Goal: Task Accomplishment & Management: Complete application form

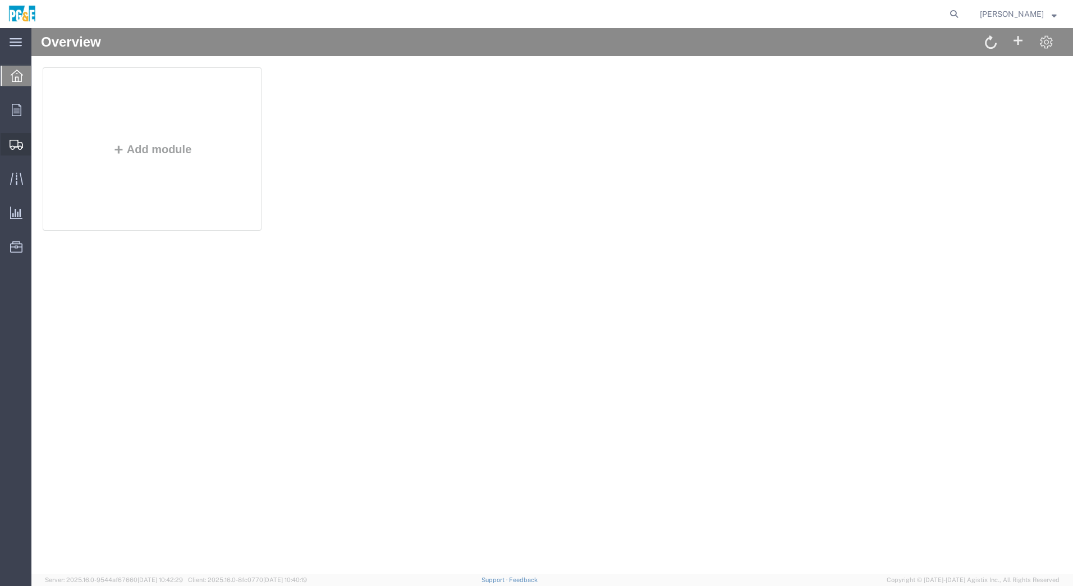
click at [0, 0] on span "Create Shipment" at bounding box center [0, 0] width 0 height 0
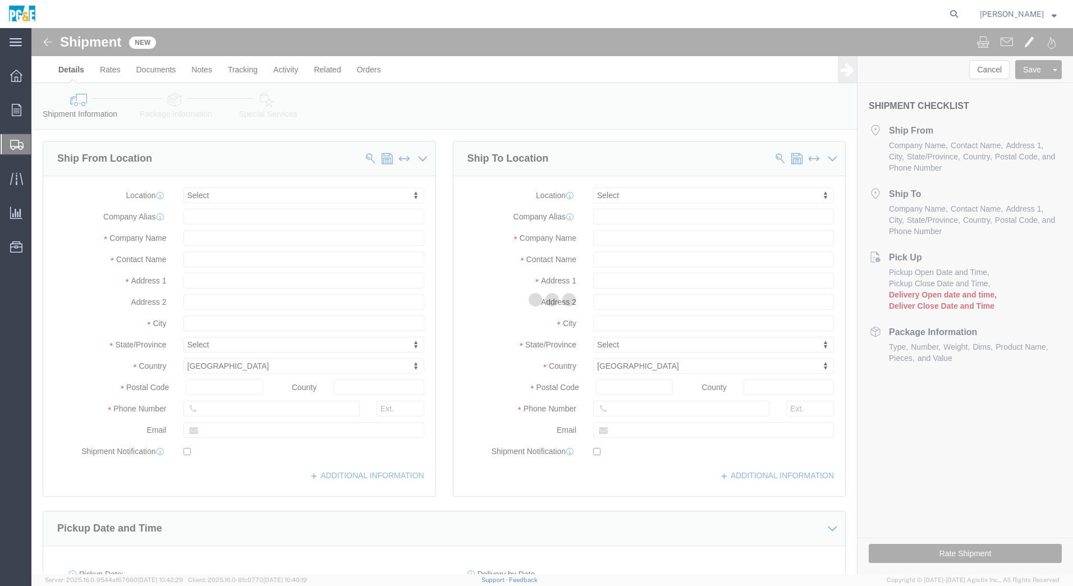
select select
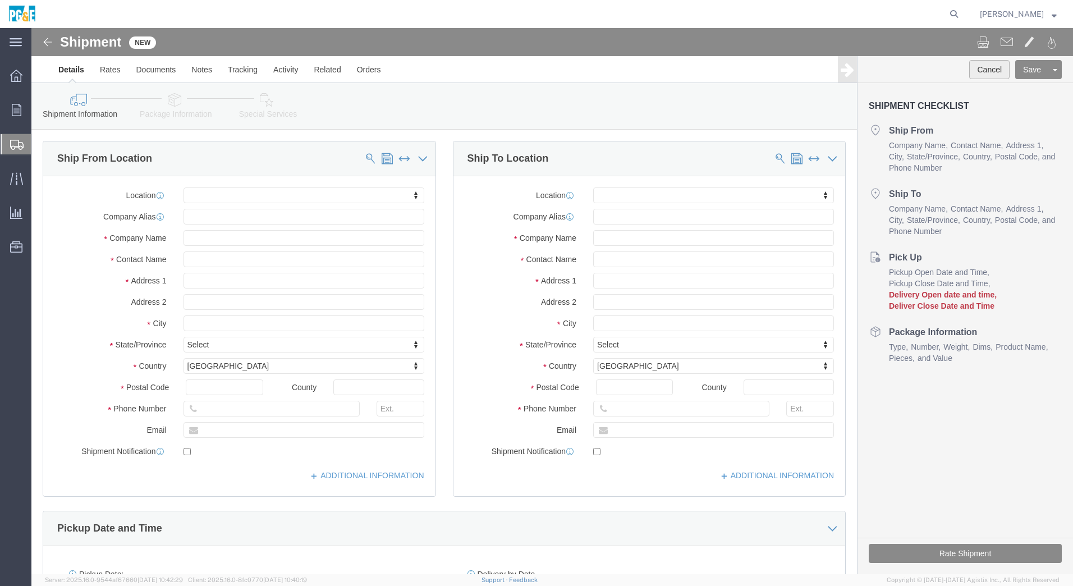
click button "Cancel"
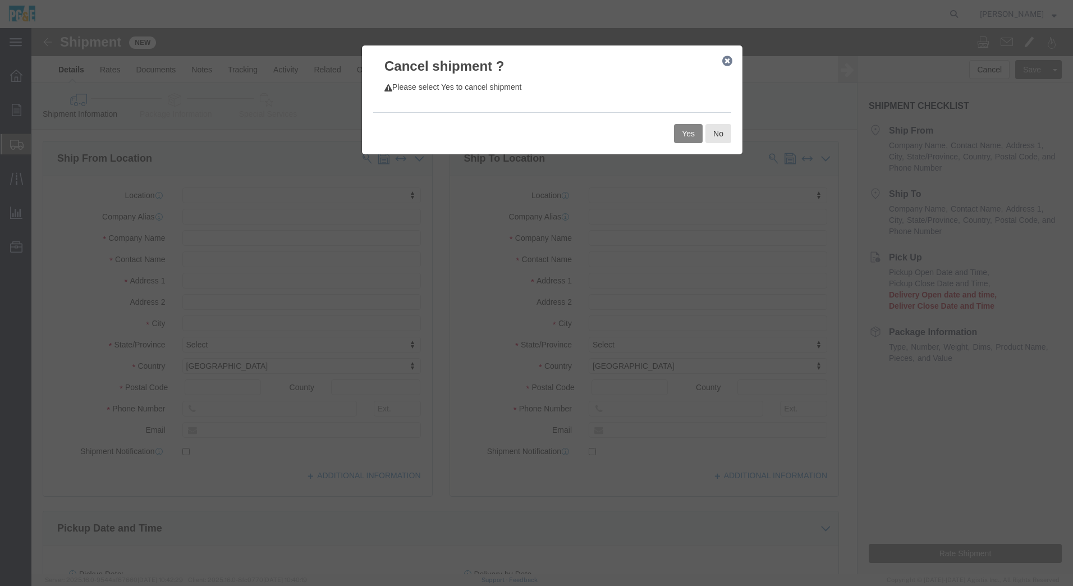
click button "Yes"
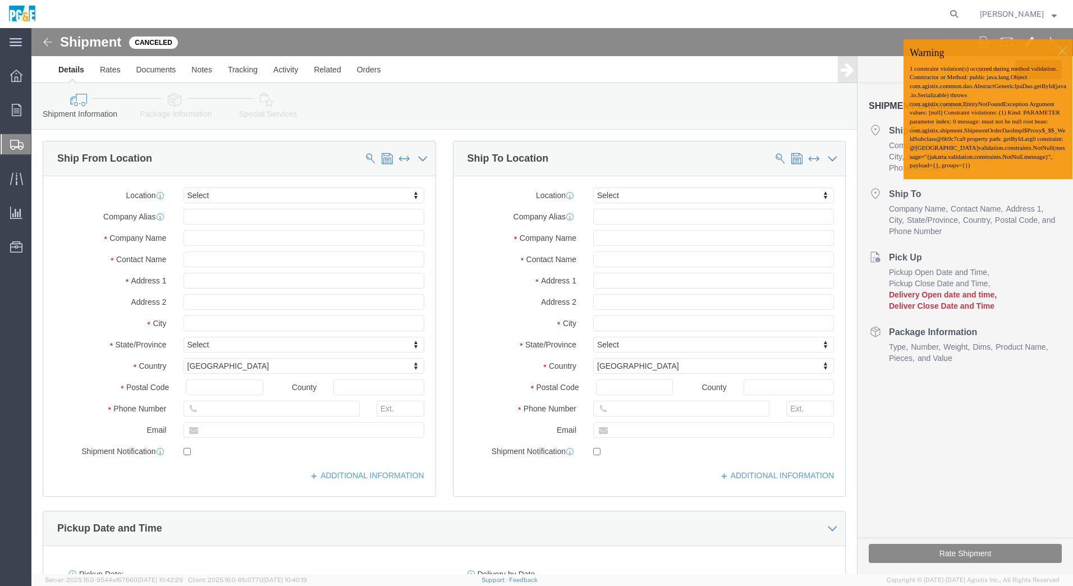
click at [0, 0] on span "Create Shipment" at bounding box center [0, 0] width 0 height 0
click div
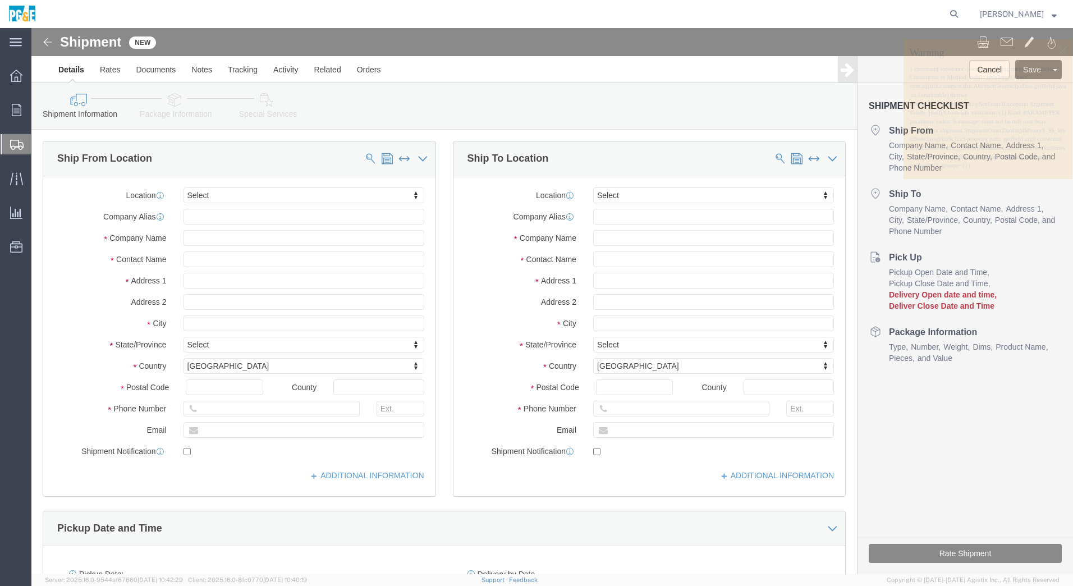
click div
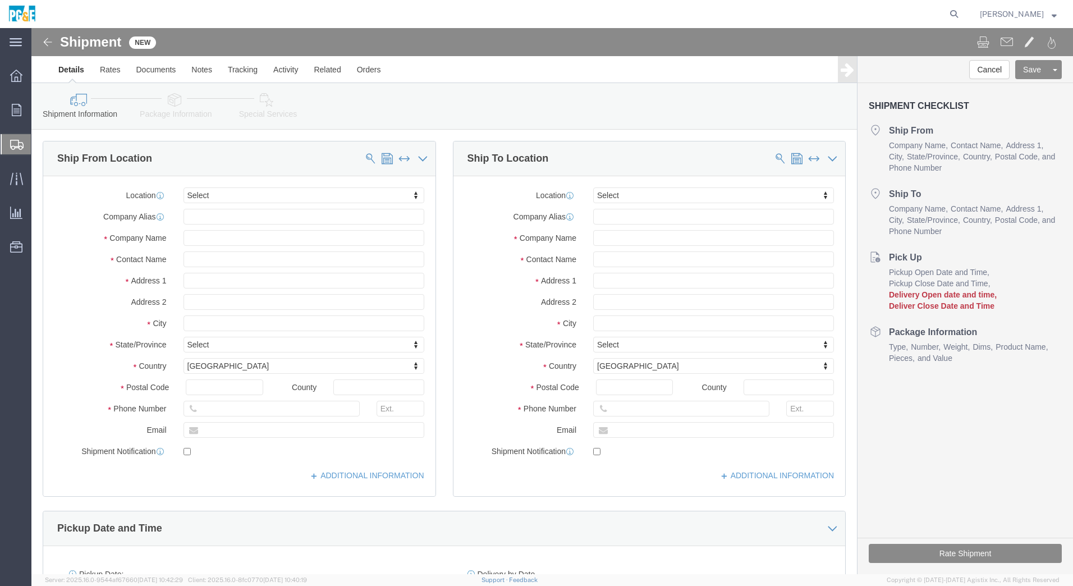
click at [26, 17] on img at bounding box center [22, 14] width 29 height 17
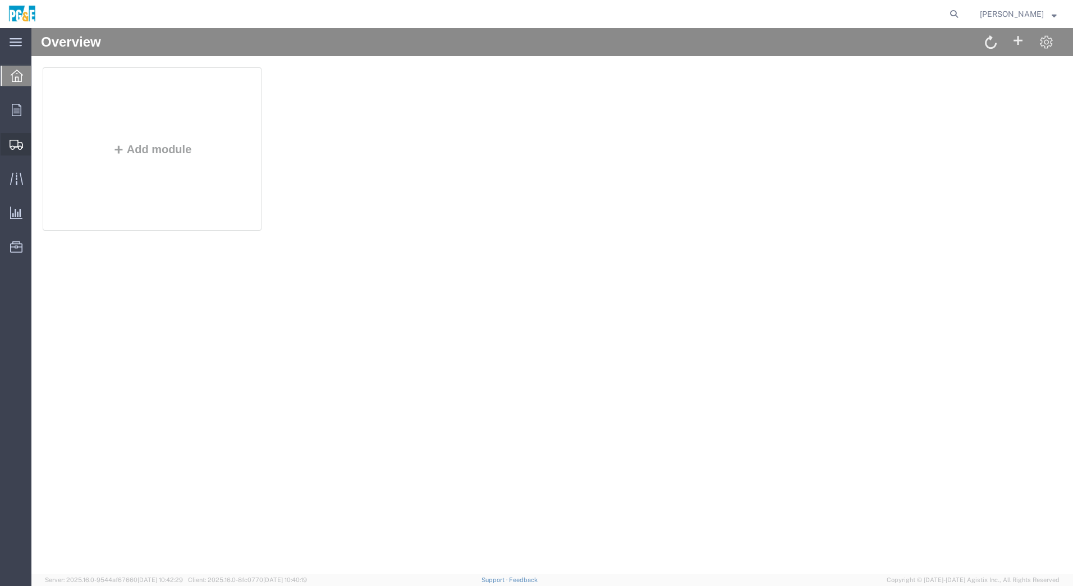
click at [0, 0] on span "Create from Template" at bounding box center [0, 0] width 0 height 0
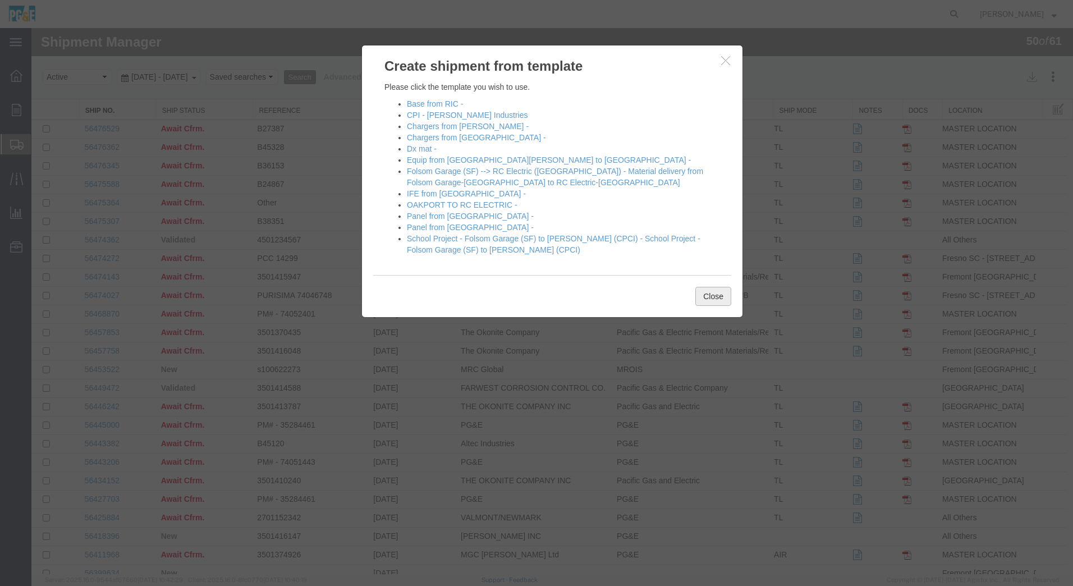
click at [717, 299] on button "Close" at bounding box center [714, 296] width 36 height 19
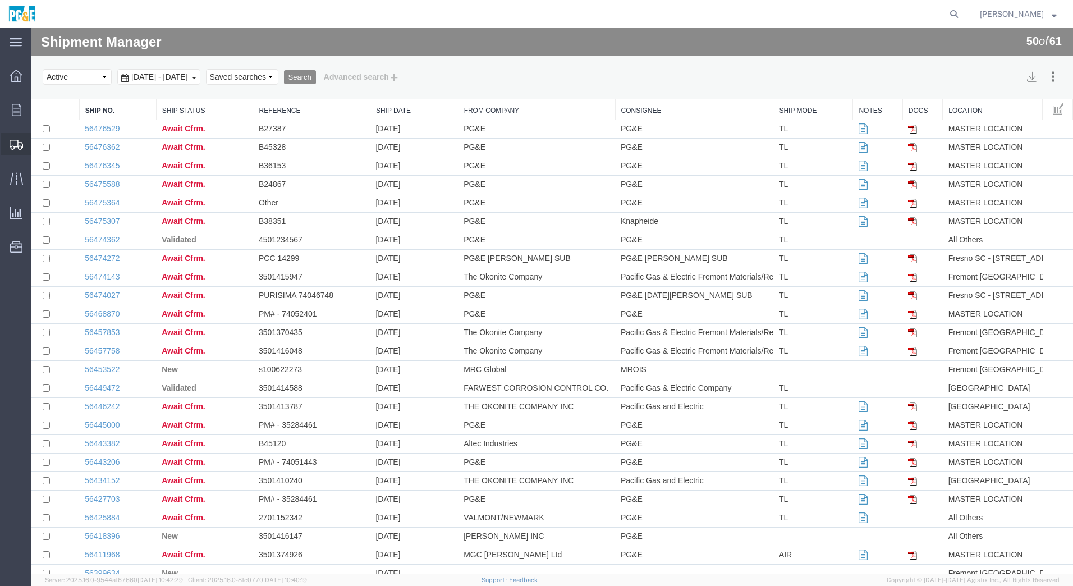
click at [0, 0] on span "Create Shipment" at bounding box center [0, 0] width 0 height 0
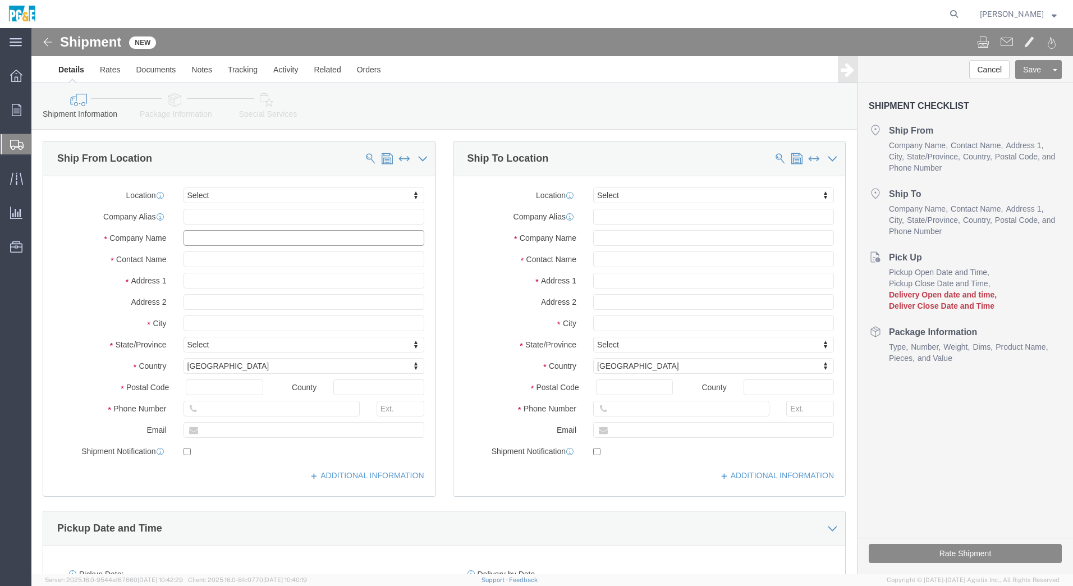
click input "text"
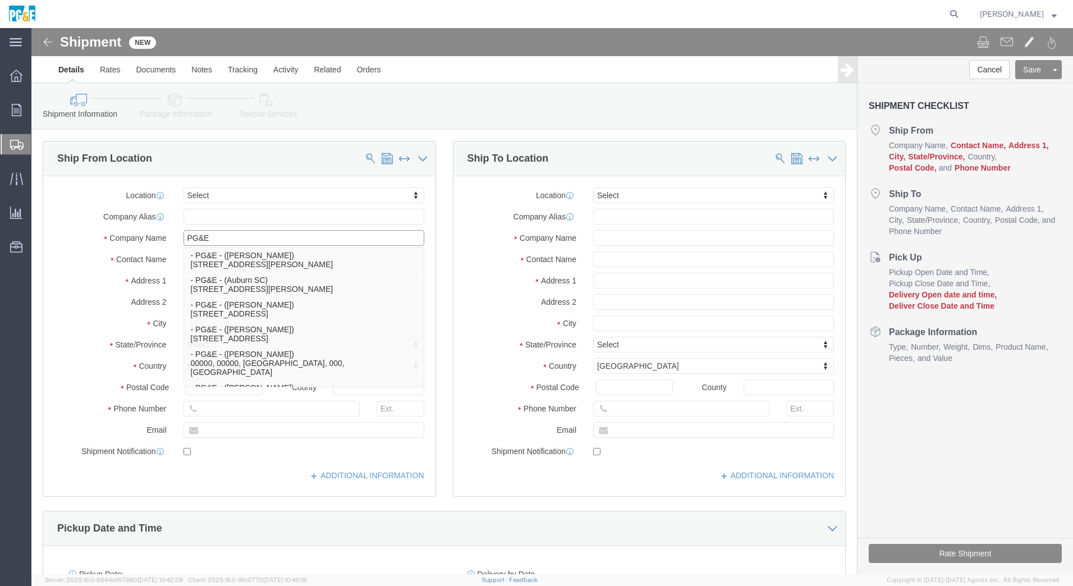
type input "PG&E"
click label "Contact Name"
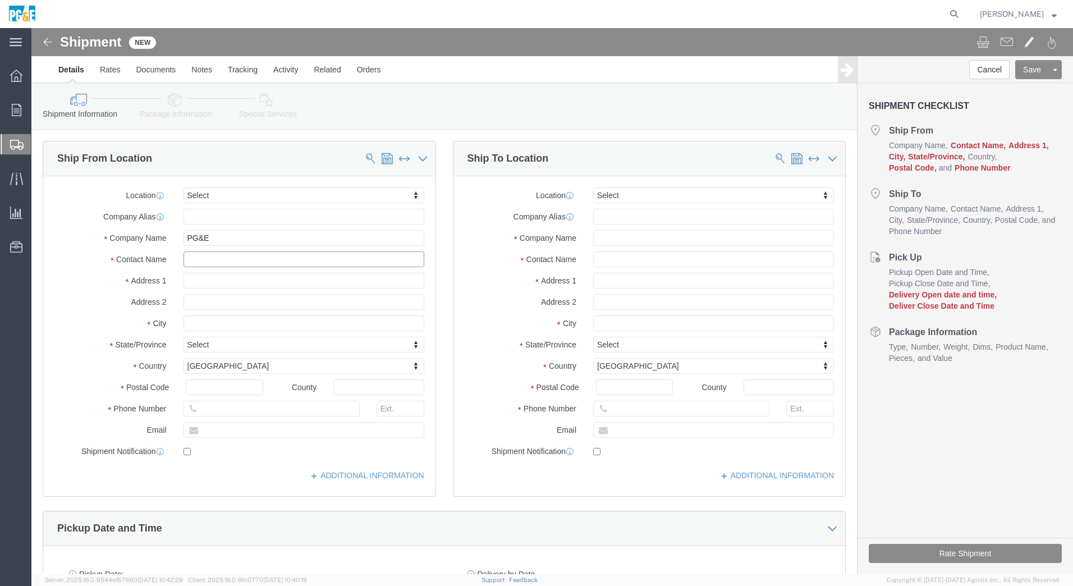
click input "text"
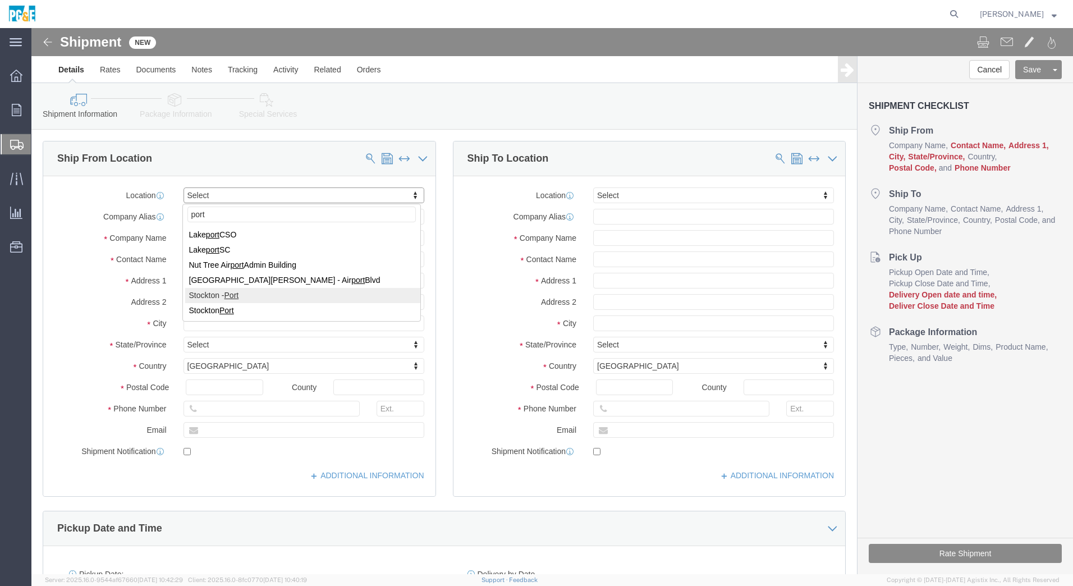
type input "port"
select select "38226"
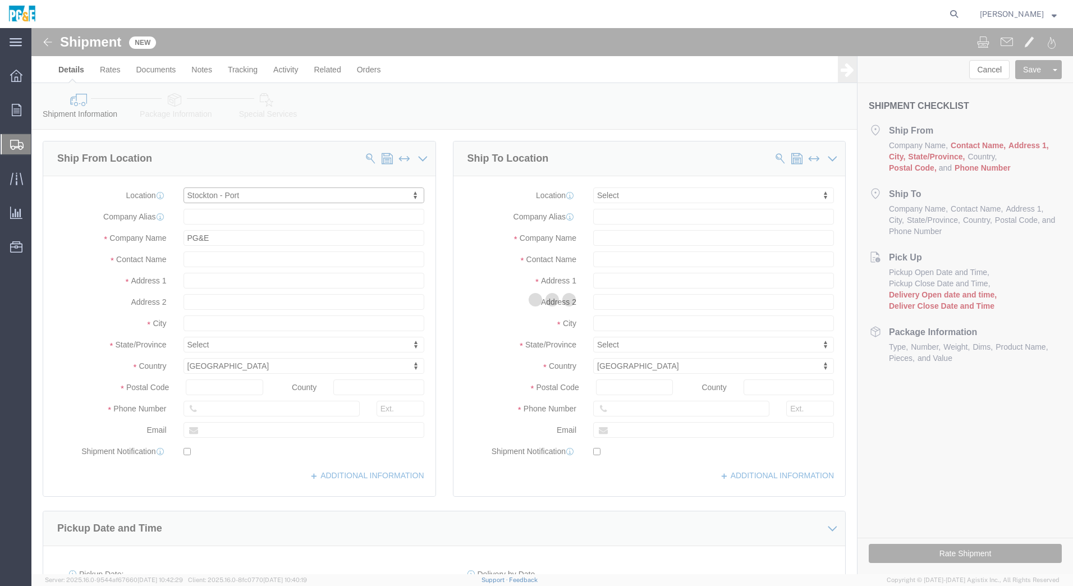
type input "[STREET_ADDRESS]"
type input "95206"
type input "Stockton"
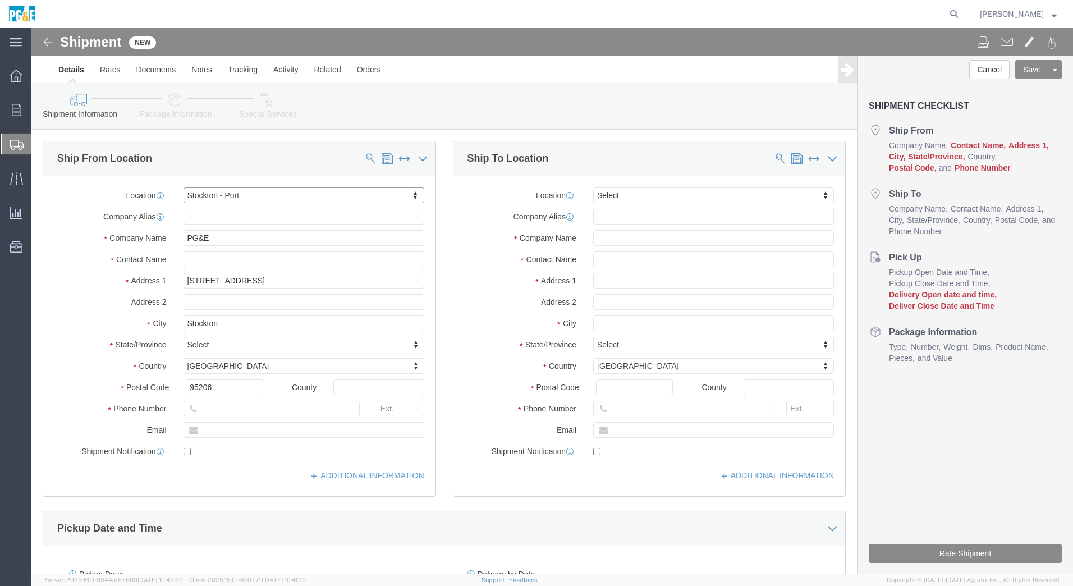
select select "CA"
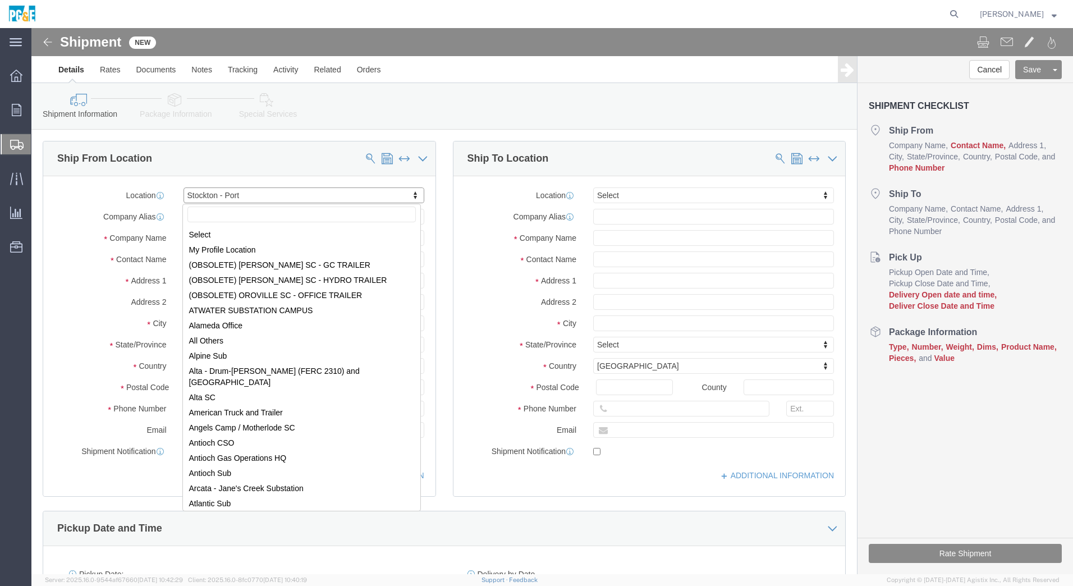
scroll to position [6288, 0]
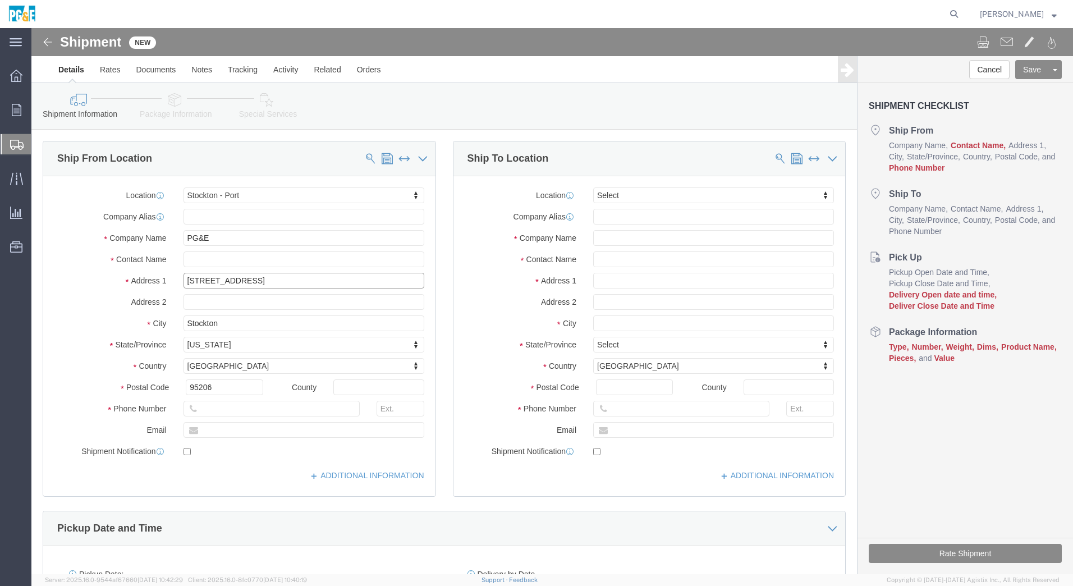
drag, startPoint x: 225, startPoint y: 253, endPoint x: 146, endPoint y: 250, distance: 78.6
click div "[STREET_ADDRESS]"
type input "[STREET_ADDRESS]"
select select
drag, startPoint x: 198, startPoint y: 298, endPoint x: 107, endPoint y: 287, distance: 91.5
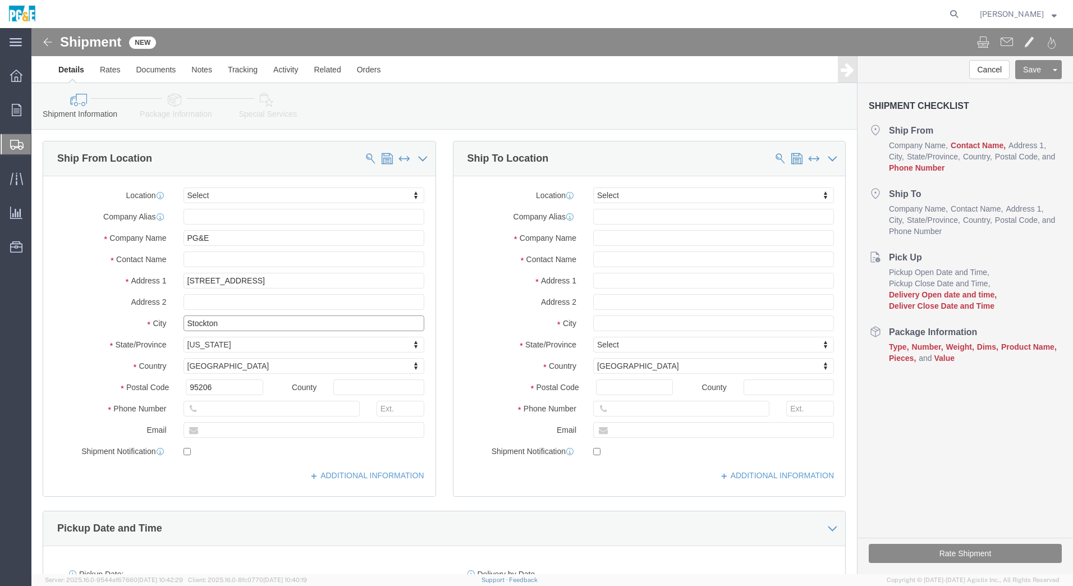
click div "City [GEOGRAPHIC_DATA]"
type input "[GEOGRAPHIC_DATA]"
drag, startPoint x: 193, startPoint y: 357, endPoint x: 134, endPoint y: 354, distance: 59.0
click div "Postal Code 95206"
type input "94022"
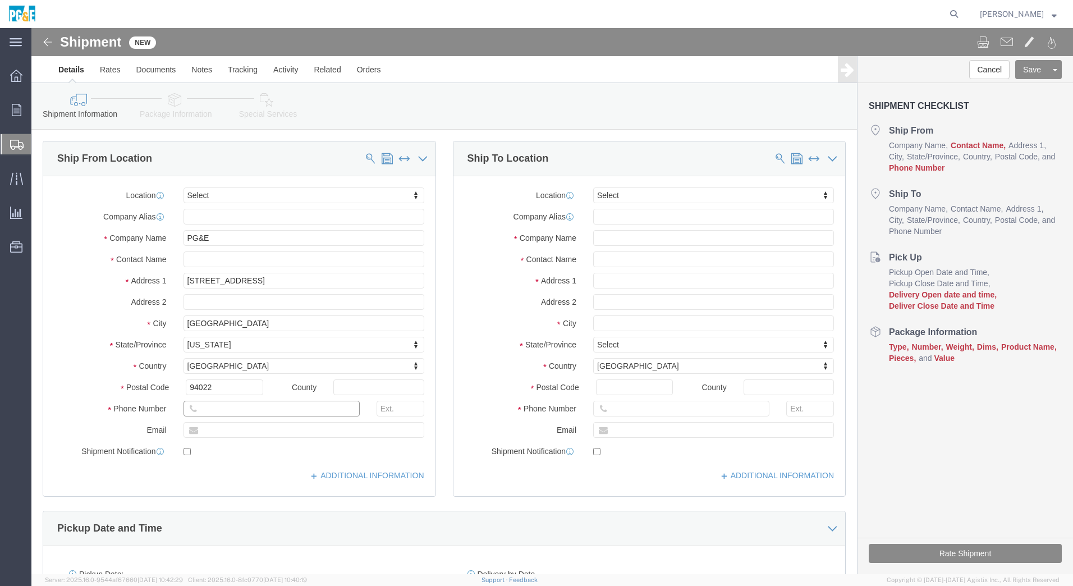
click input "text"
type input "[PHONE_NUMBER]"
click input "text"
type input "geor"
checkbox input "true"
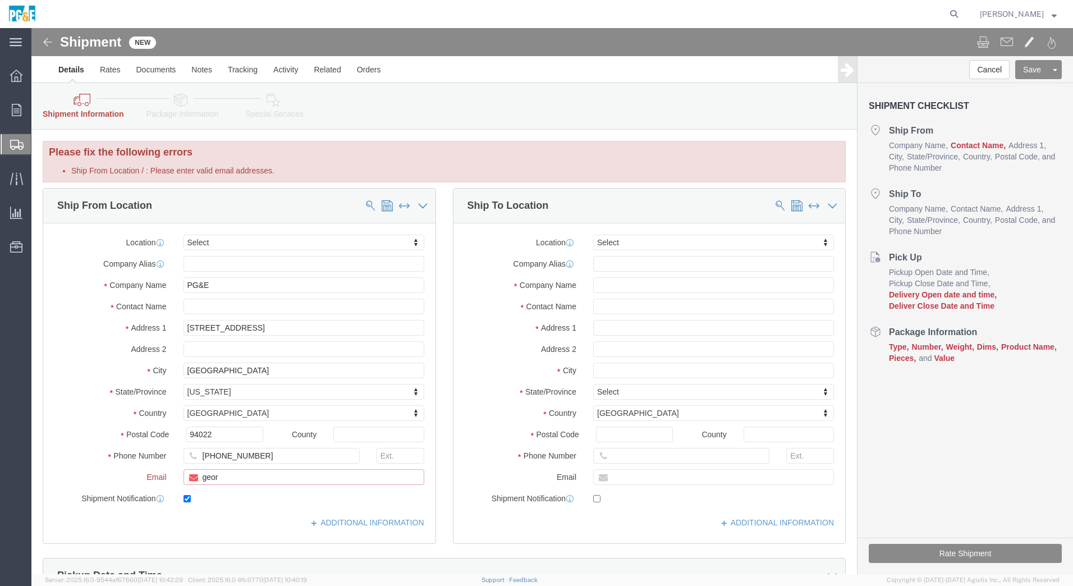
drag, startPoint x: 212, startPoint y: 453, endPoint x: 111, endPoint y: 453, distance: 101.1
click div "Email geor"
paste input "[EMAIL_ADDRESS][DOMAIN_NAME]"
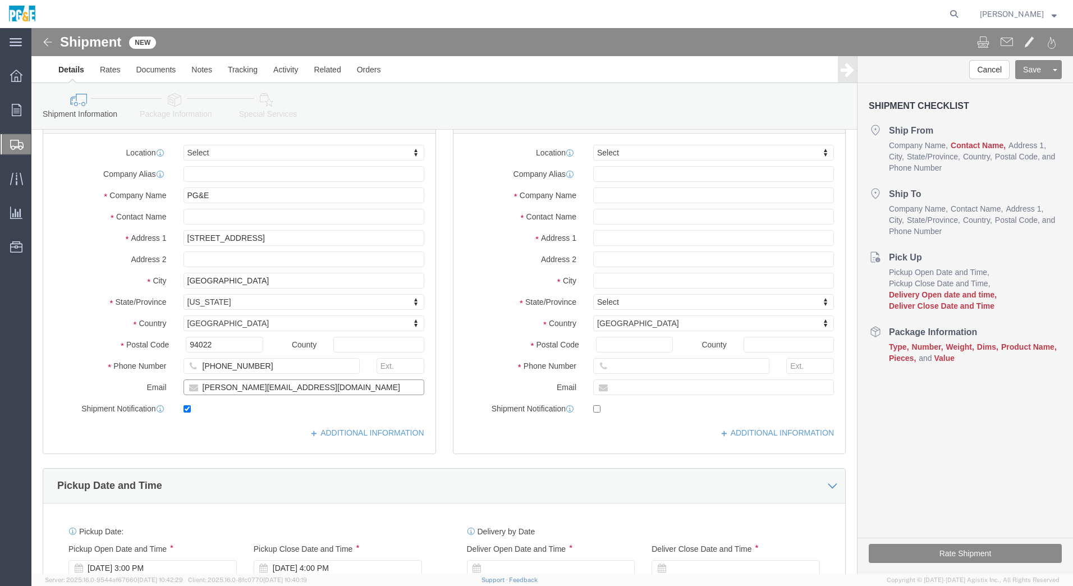
scroll to position [0, 0]
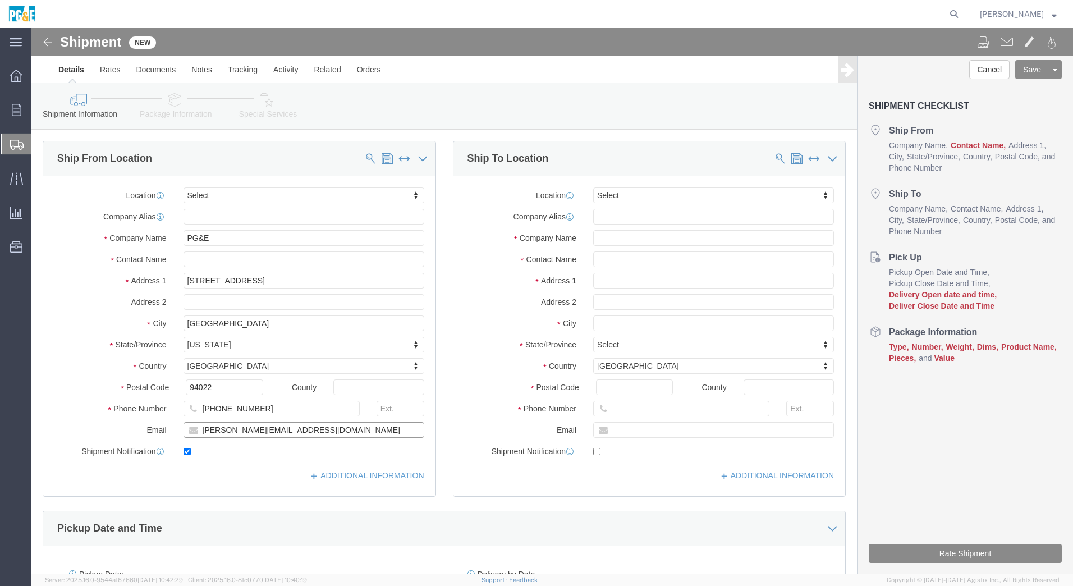
type input "[PERSON_NAME][EMAIL_ADDRESS][DOMAIN_NAME]"
click input "text"
type input "WBE"
click input "text"
type input "[PERSON_NAME]"
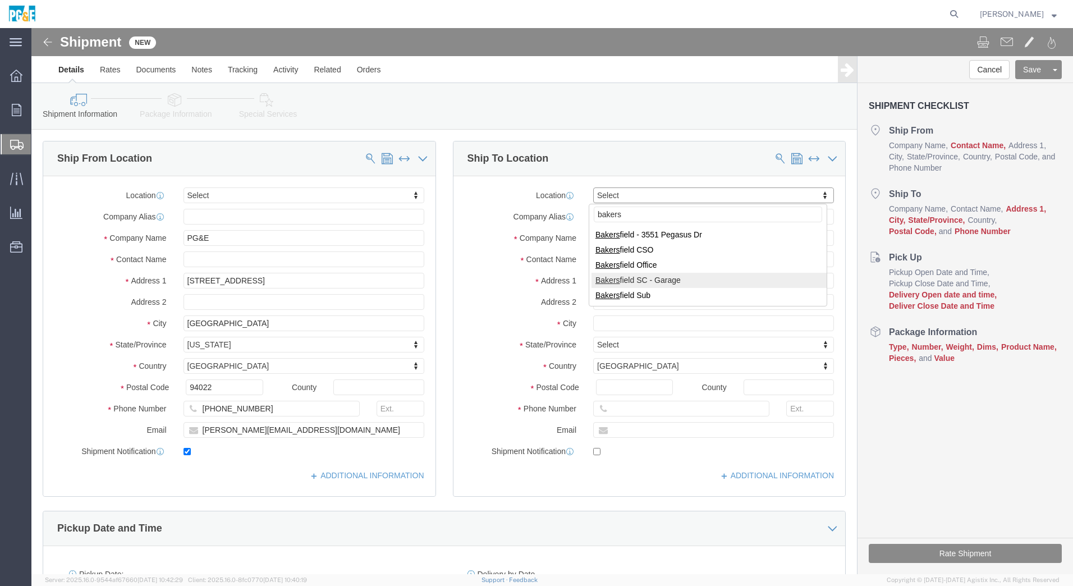
type input "bakers"
select select "23960"
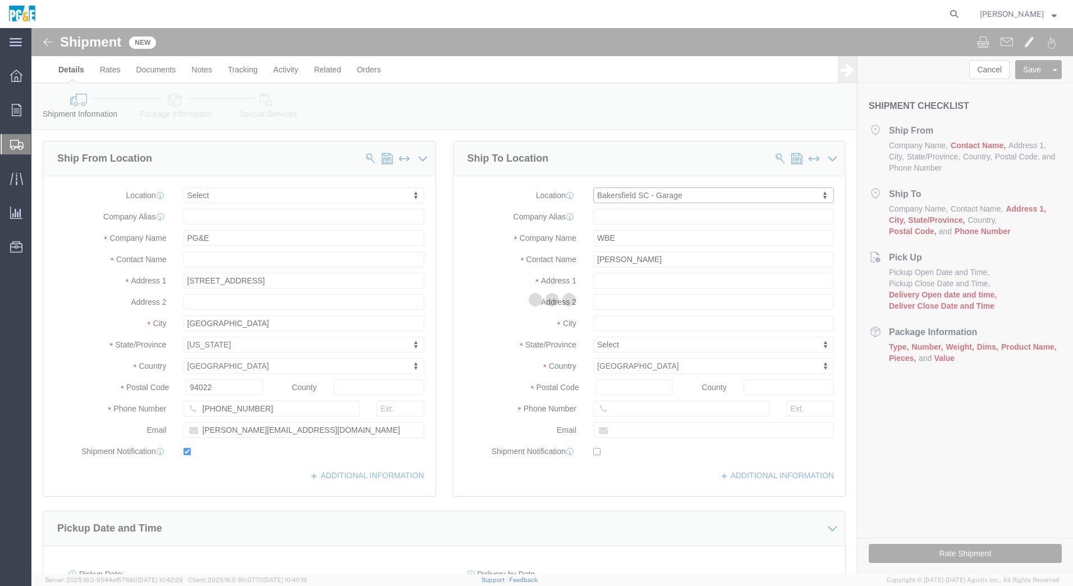
type input "[STREET_ADDRESS][PERSON_NAME]"
type input "93313-2621"
type input "8702"
type input "PG&E"
type input "BAKERSFIELD"
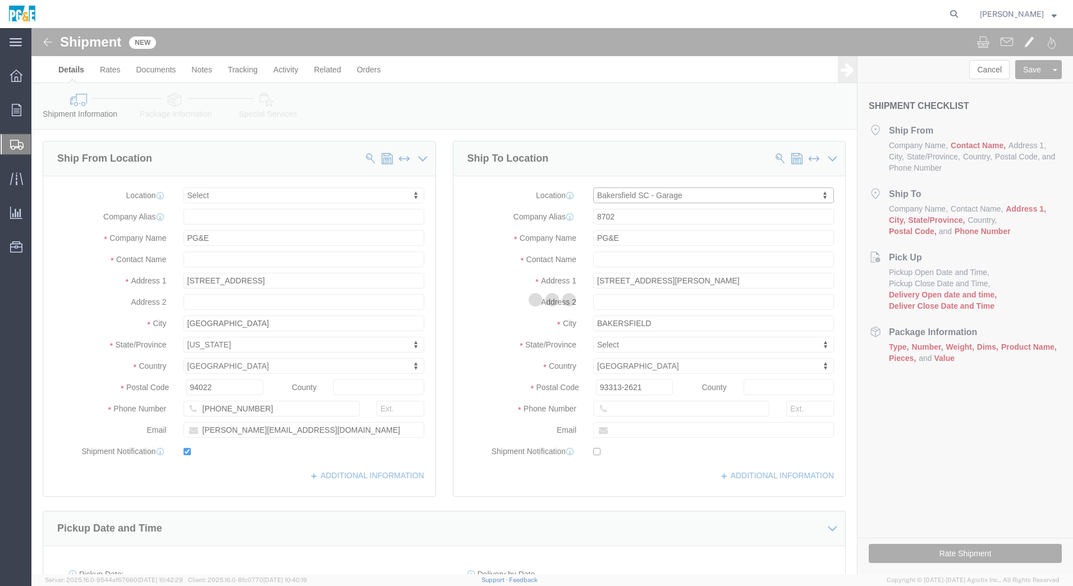
select select "CA"
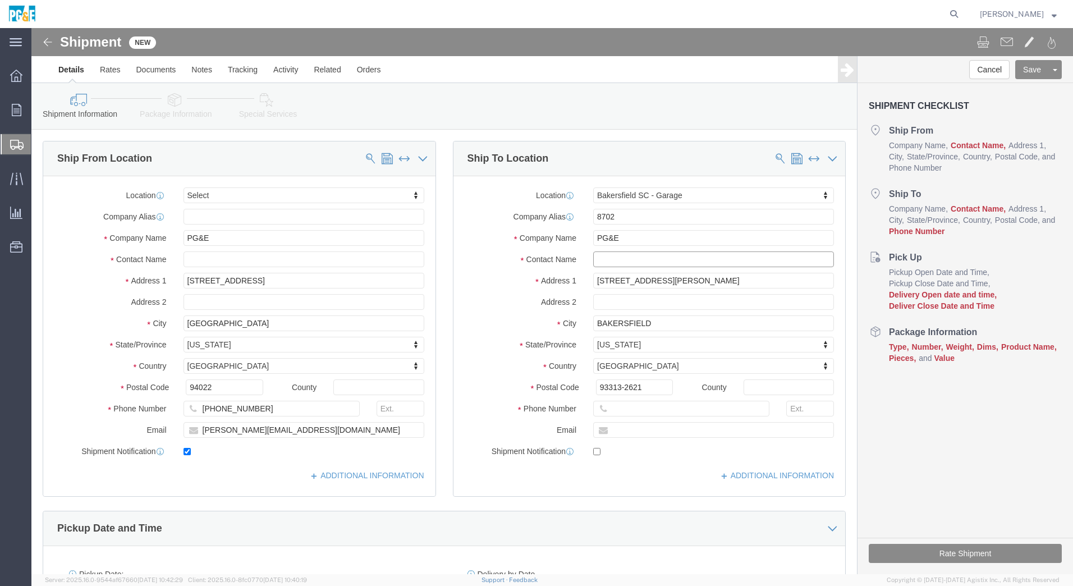
click input "text"
type input "[PERSON_NAME]"
click input "text"
type input "[PHONE_NUMBER]"
click input "text"
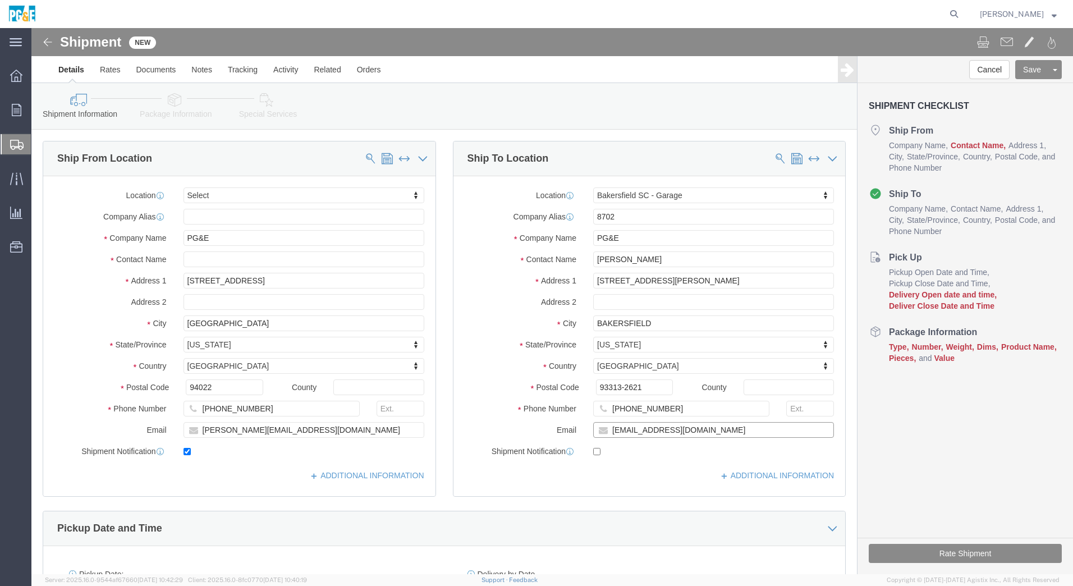
type input "[EMAIL_ADDRESS][DOMAIN_NAME]"
click input "checkbox"
checkbox input "true"
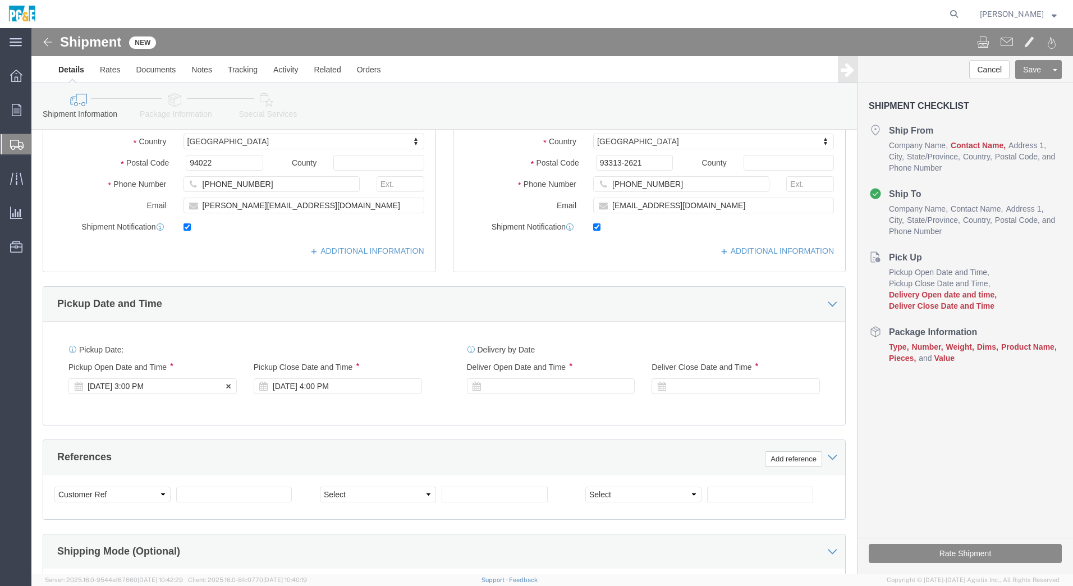
click div "[DATE] 3:00 PM"
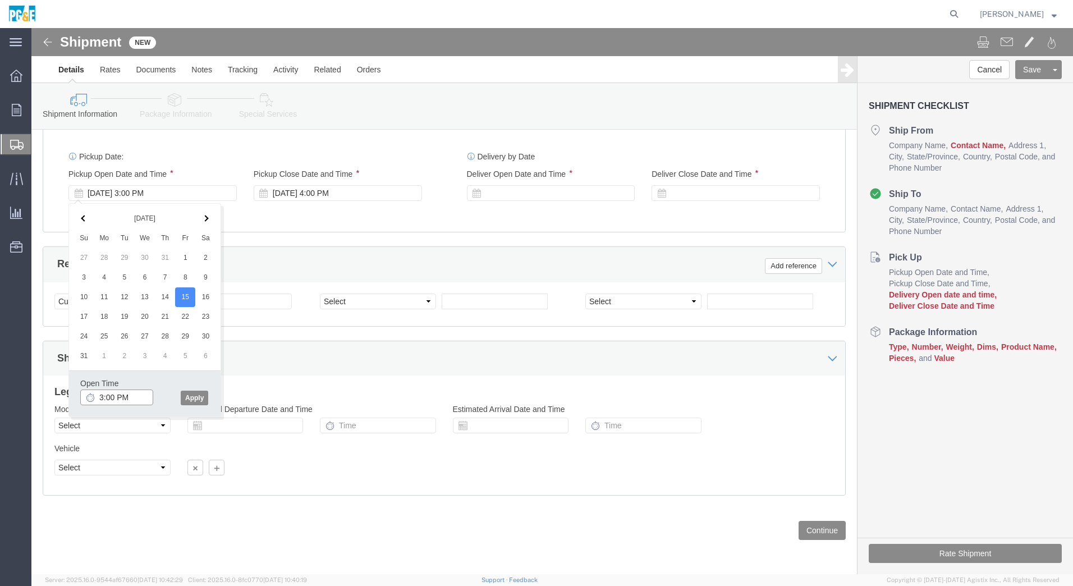
click input "3:00 PM"
type input "8:00 AM"
click button "Apply"
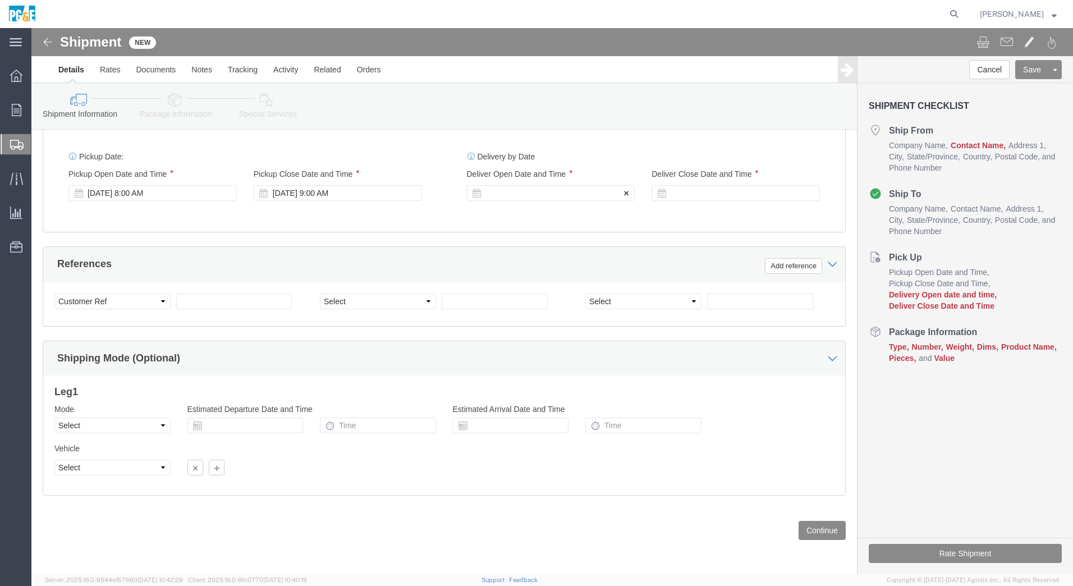
click div
drag, startPoint x: 552, startPoint y: 371, endPoint x: 557, endPoint y: 347, distance: 24.1
click button "Apply"
click div
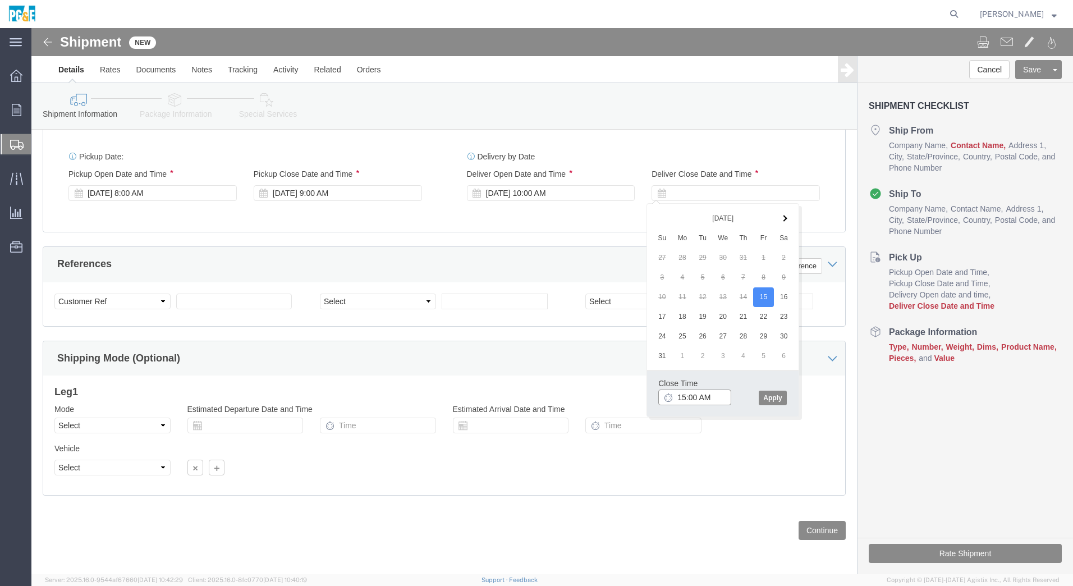
click input "15:00 AM"
type input "3:00 PM"
click button "Apply"
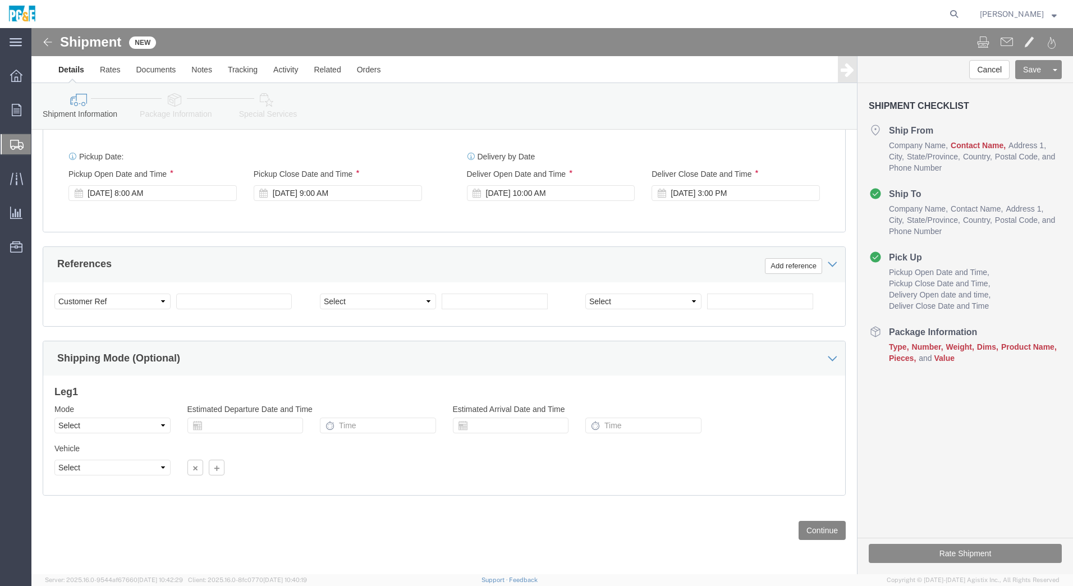
click button "Continue"
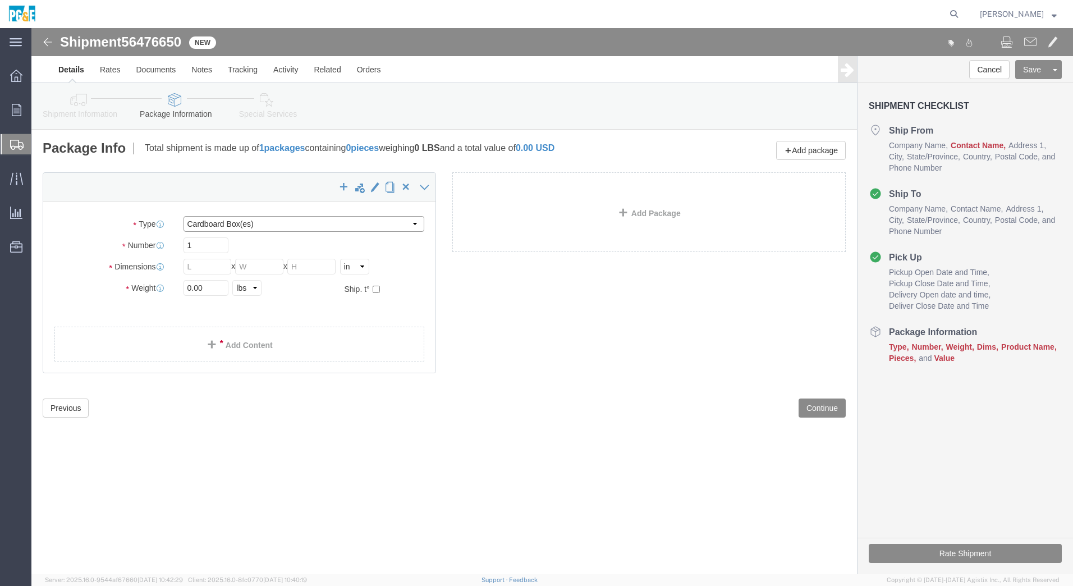
click select "Select Bulk Bundle(s) Cardboard Box(es) Carton(s) Crate(s) Drum(s) (Fiberboard)…"
select select "BULK"
click select "Select Bulk Bundle(s) Cardboard Box(es) Carton(s) Crate(s) Drum(s) (Fiberboard)…"
click input "text"
type input "48"
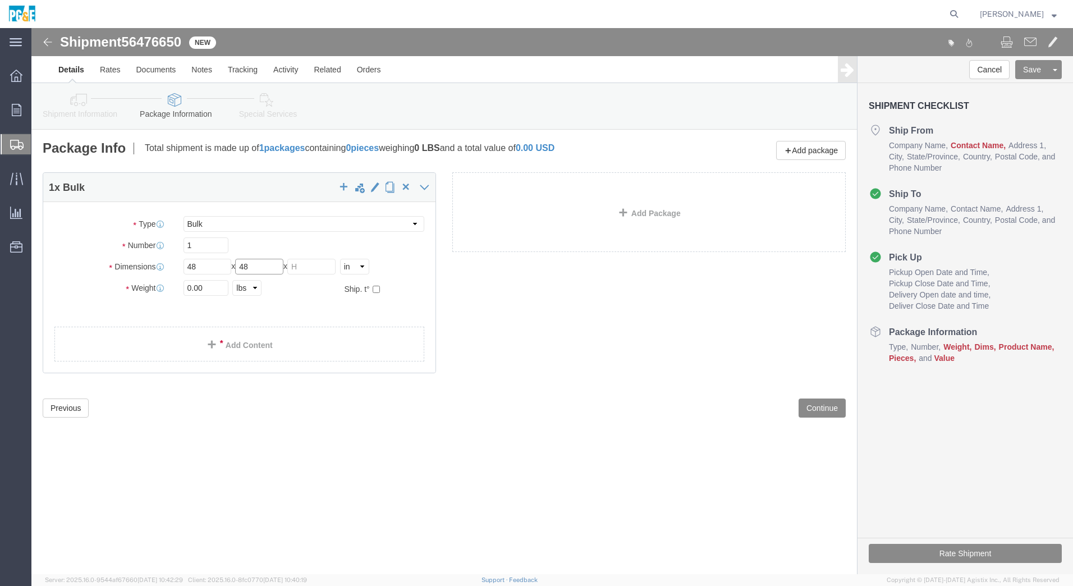
type input "48"
click input "0.00"
click input "0.00500"
type input "500"
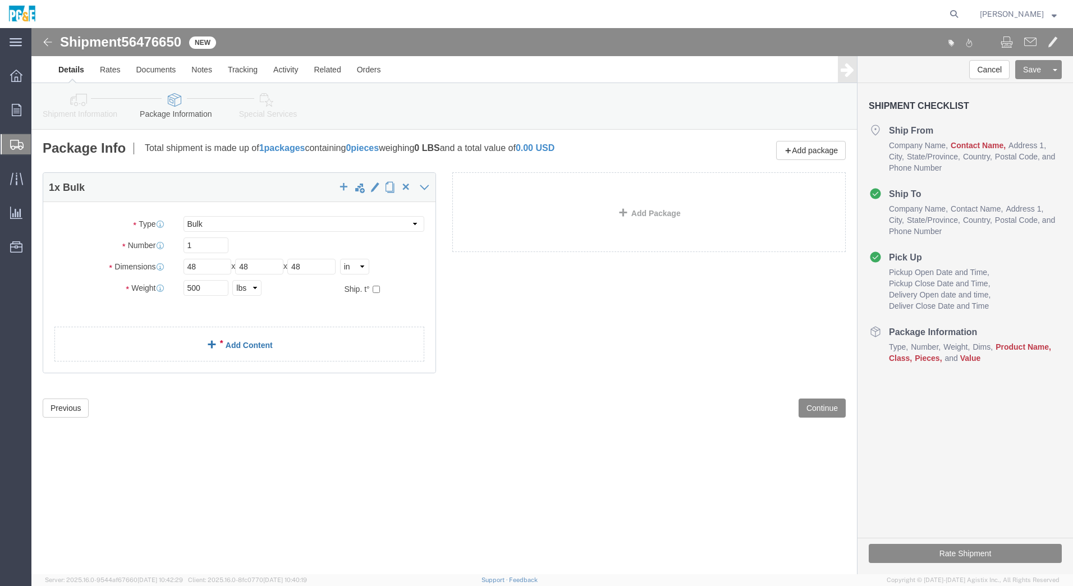
click span
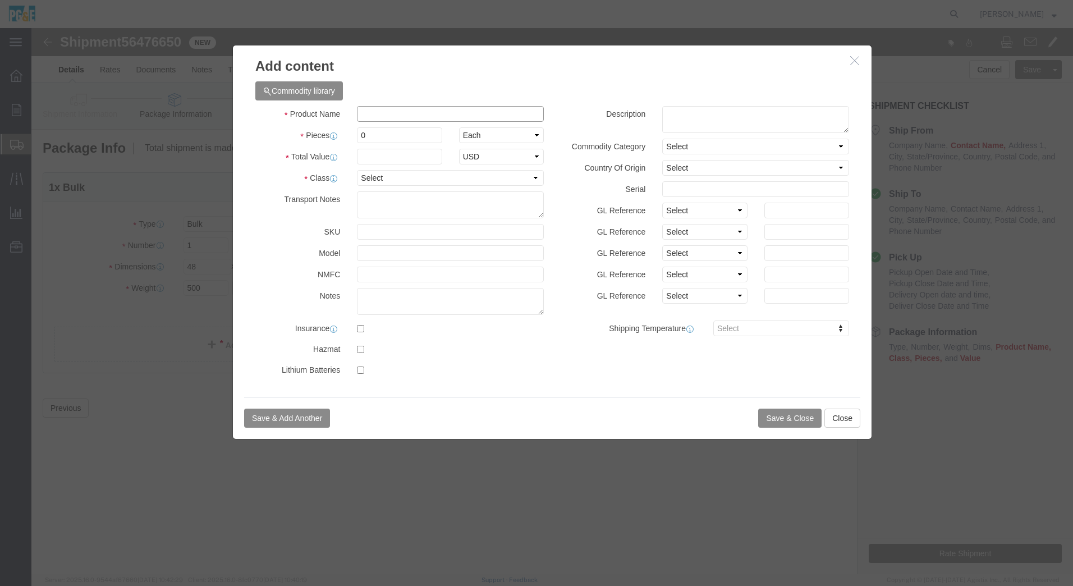
click input "text"
type input "I"
type input "JT80"
drag, startPoint x: 345, startPoint y: 108, endPoint x: 309, endPoint y: 112, distance: 36.7
click div "Pieces 0 Select Bag Barrels 100Board Feet Bottle Box Blister Pack Carats Can Ca…"
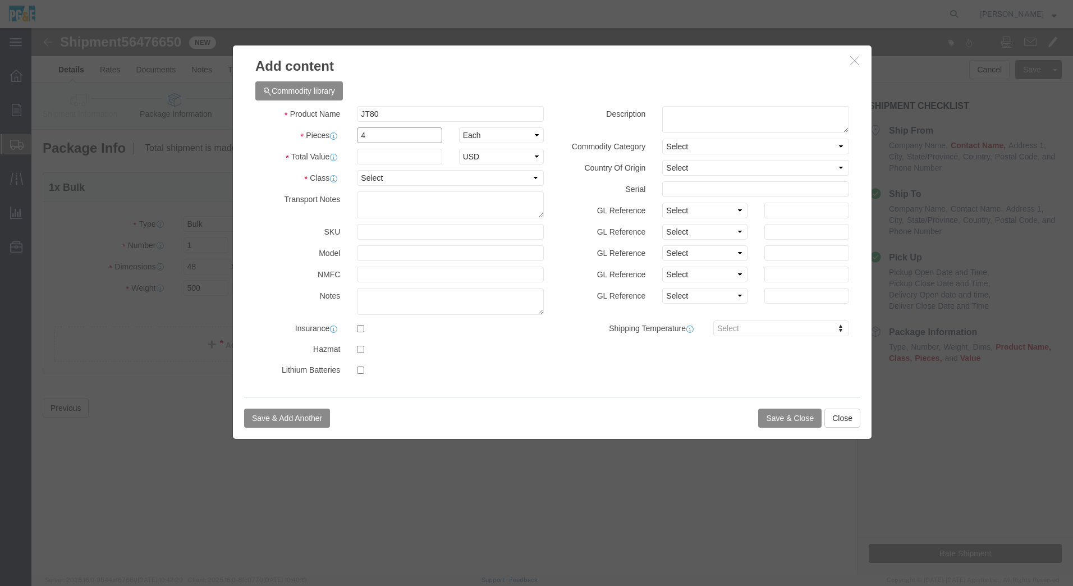
type input "4"
click input "text"
type input "1000"
click select "Select 50 55 60 65 70 85 92.5 100 125 175 250 300 400"
select select "55"
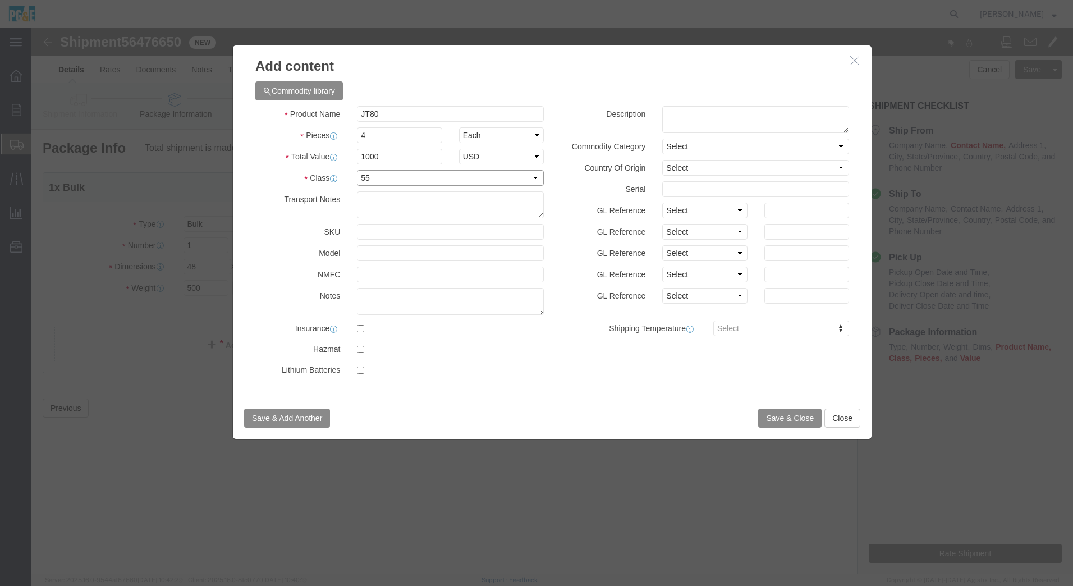
click select "Select 50 55 60 65 70 85 92.5 100 125 175 250 300 400"
click button "Save & Close"
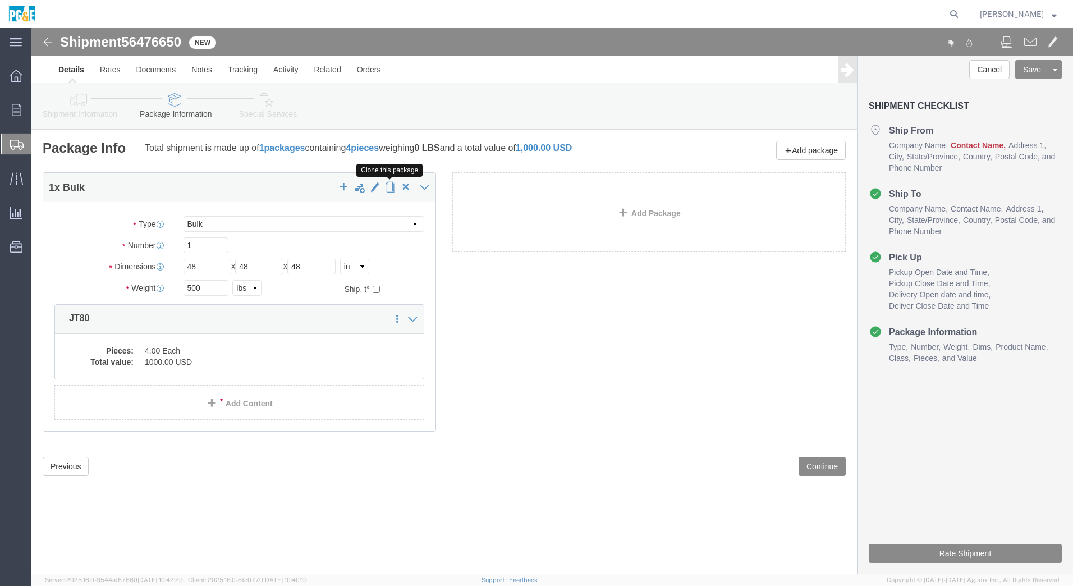
click span "button"
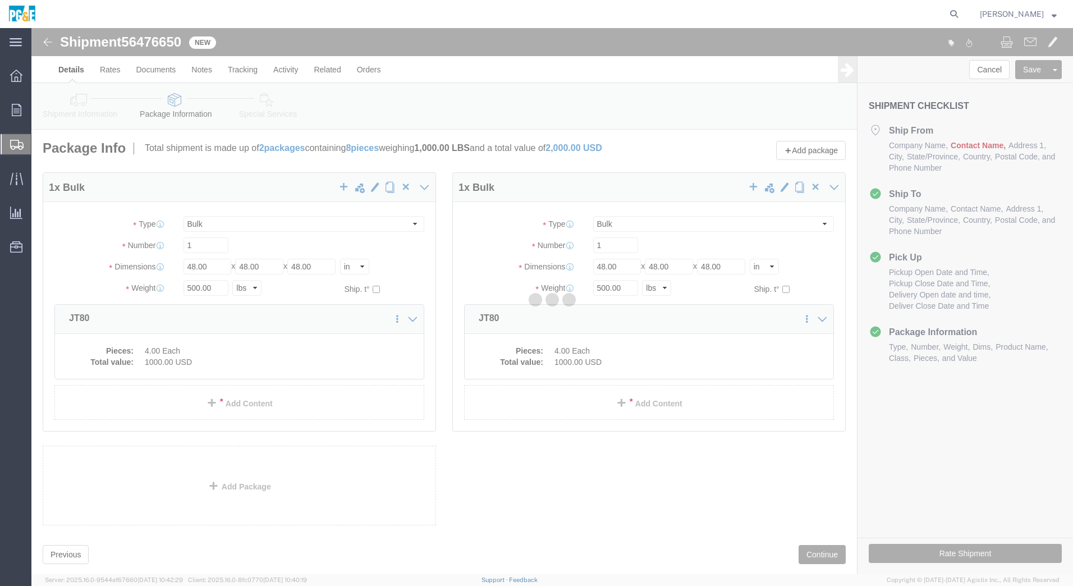
select select "BULK"
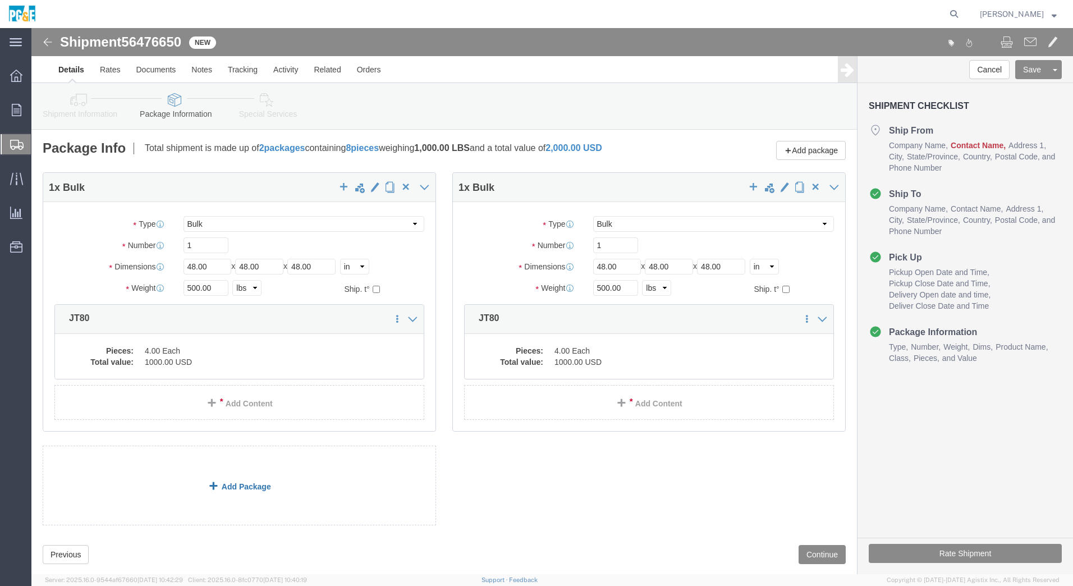
click link "Add Package"
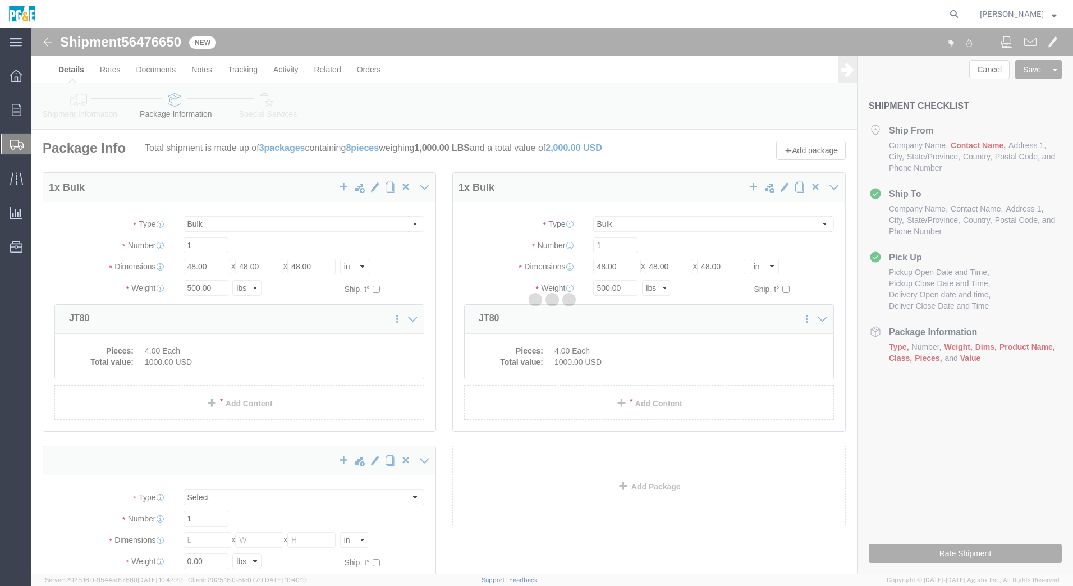
select select "BULK"
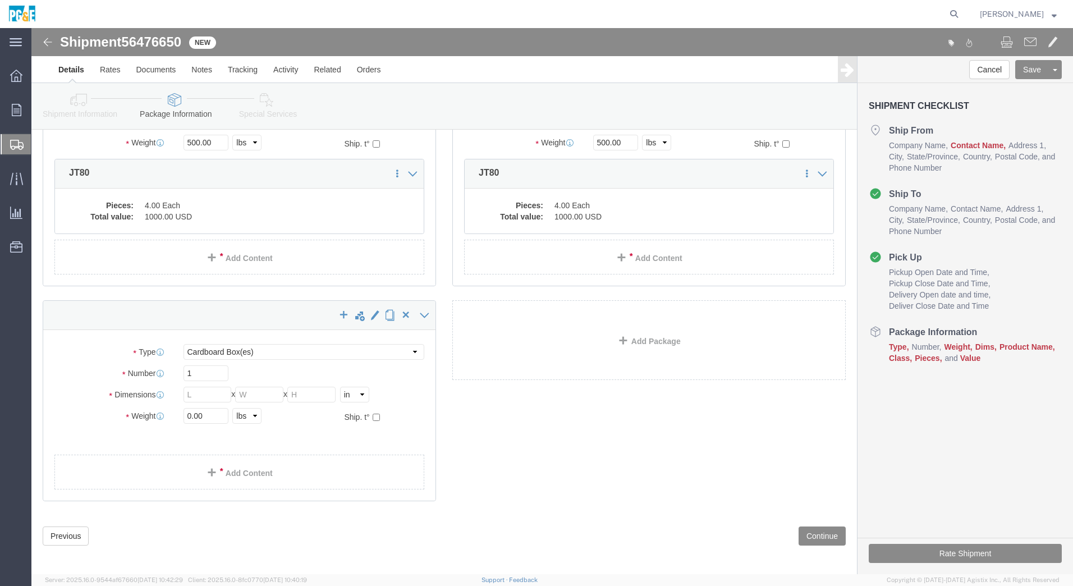
scroll to position [151, 0]
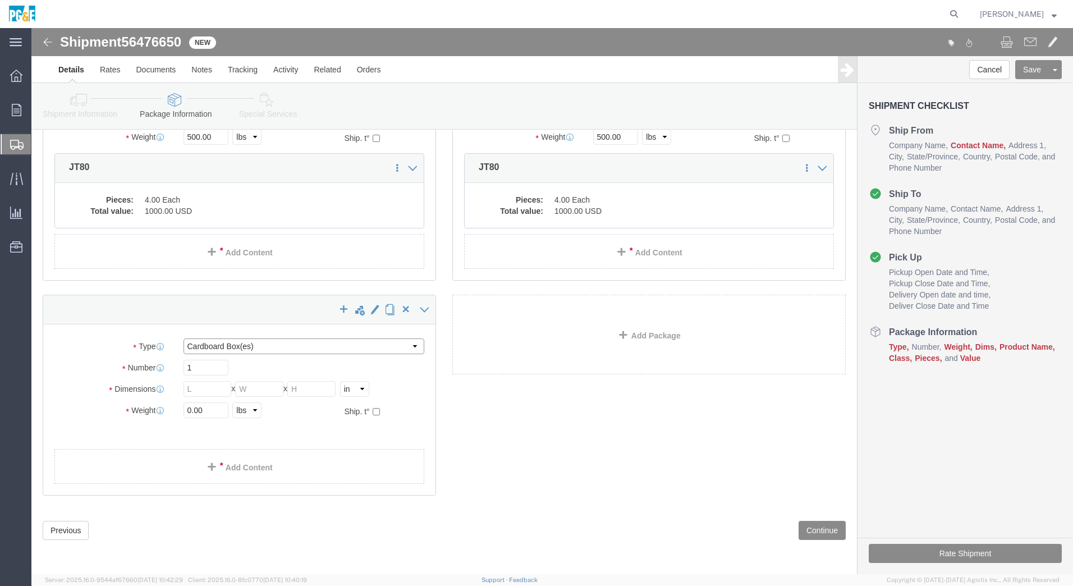
click select "Select Bulk Bundle(s) Cardboard Box(es) Carton(s) Crate(s) Drum(s) (Fiberboard)…"
select select "BULK"
click select "Select Bulk Bundle(s) Cardboard Box(es) Carton(s) Crate(s) Drum(s) (Fiberboard)…"
click input "text"
type input "48"
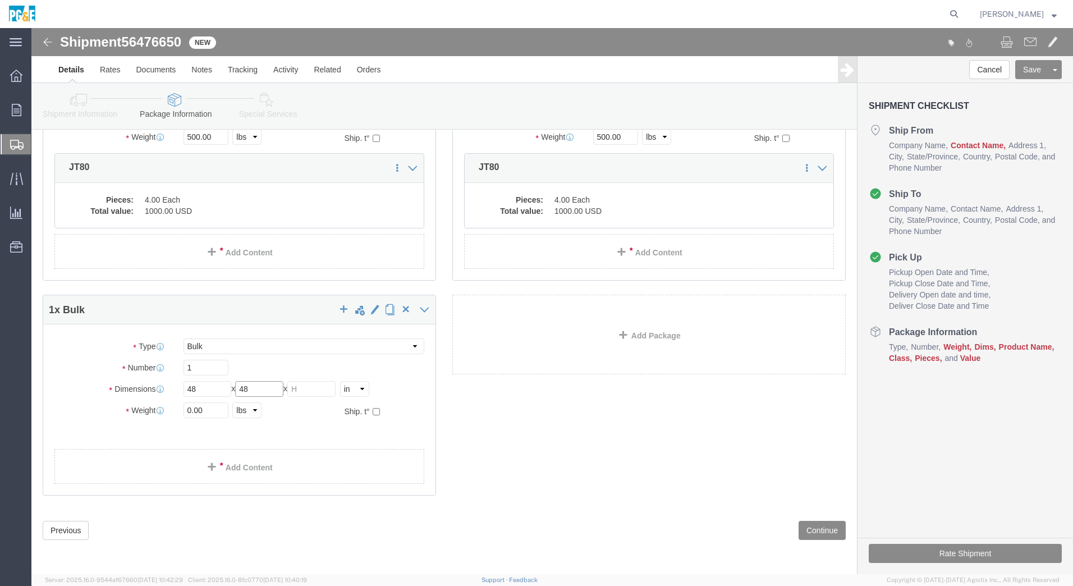
type input "48"
click input "0.00"
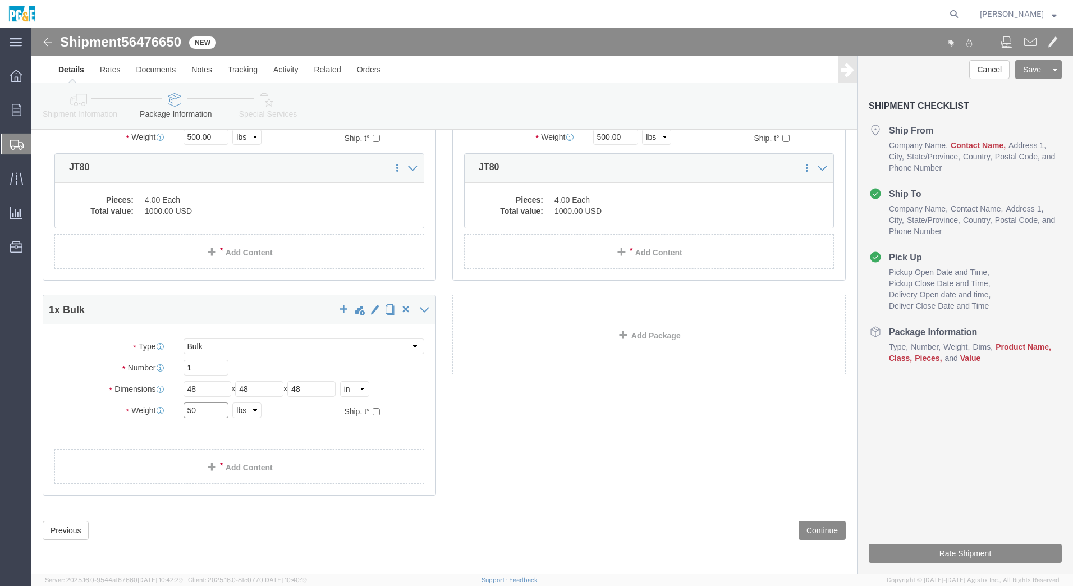
type input "5"
type input "250"
click ul
click link "Add Content"
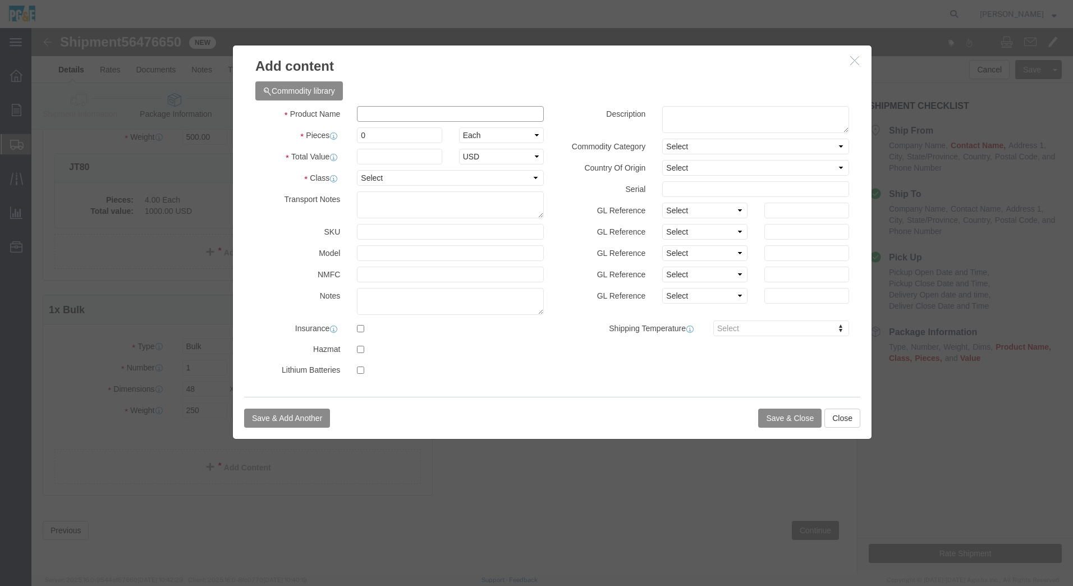
click input "text"
type input "Setec 90"
click input "0"
type input "1"
click input "text"
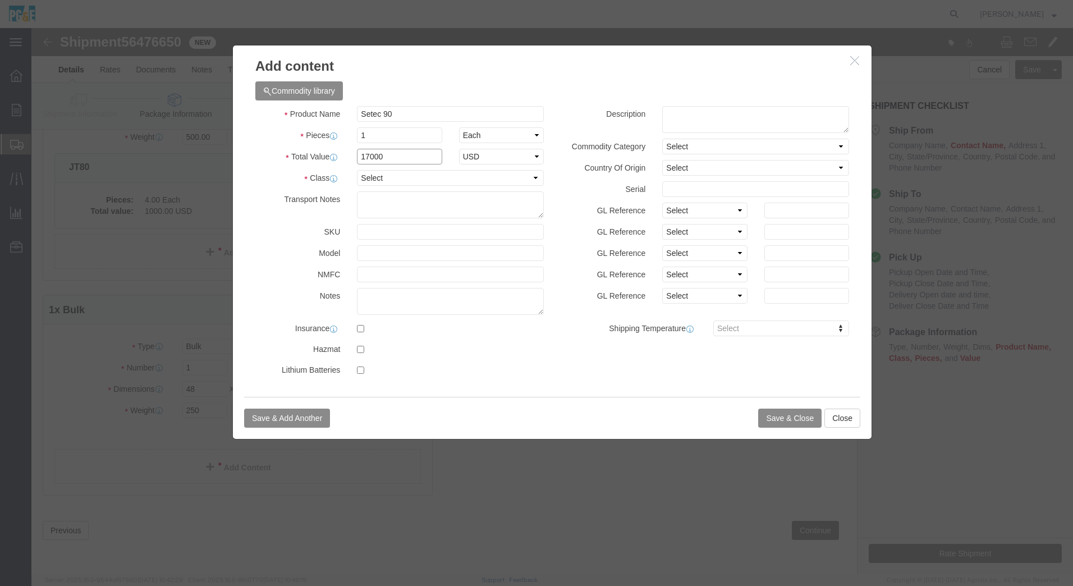
type input "17000"
click select "Select 50 55 60 65 70 85 92.5 100 125 175 250 300 400"
select select "55"
click select "Select 50 55 60 65 70 85 92.5 100 125 175 250 300 400"
click button "Save & Close"
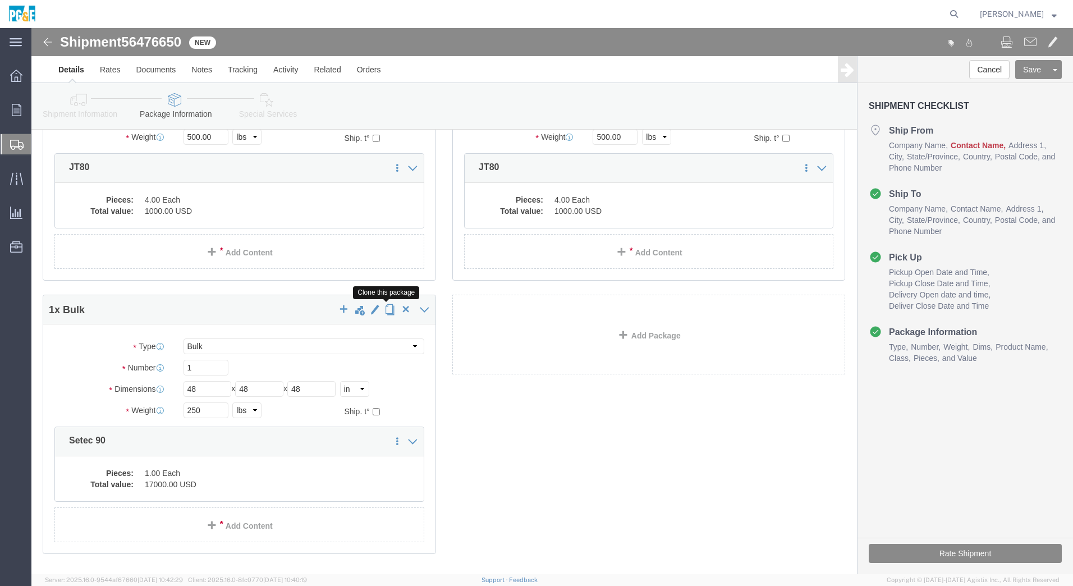
click span "button"
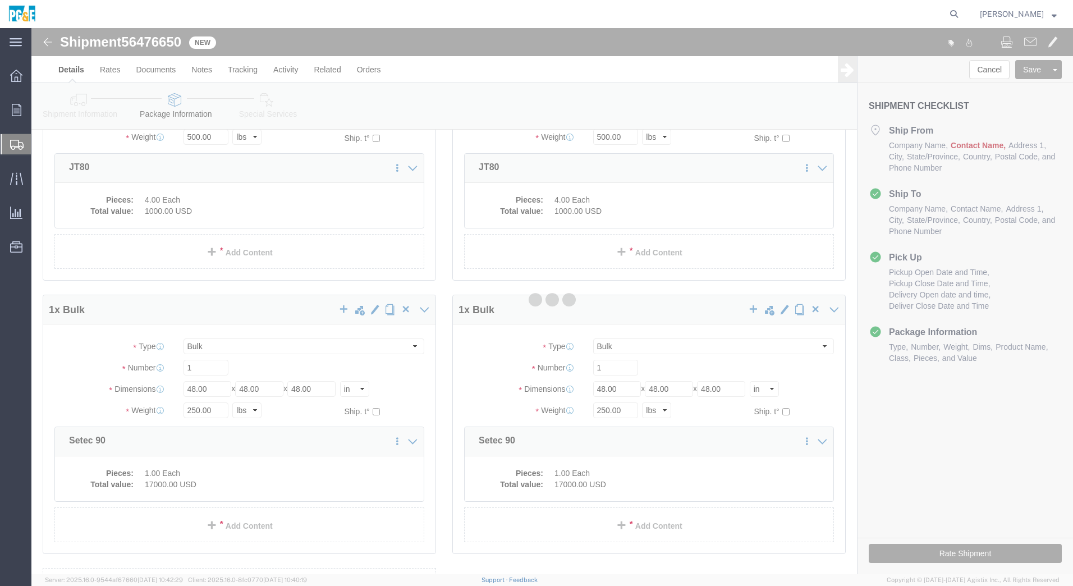
scroll to position [0, 0]
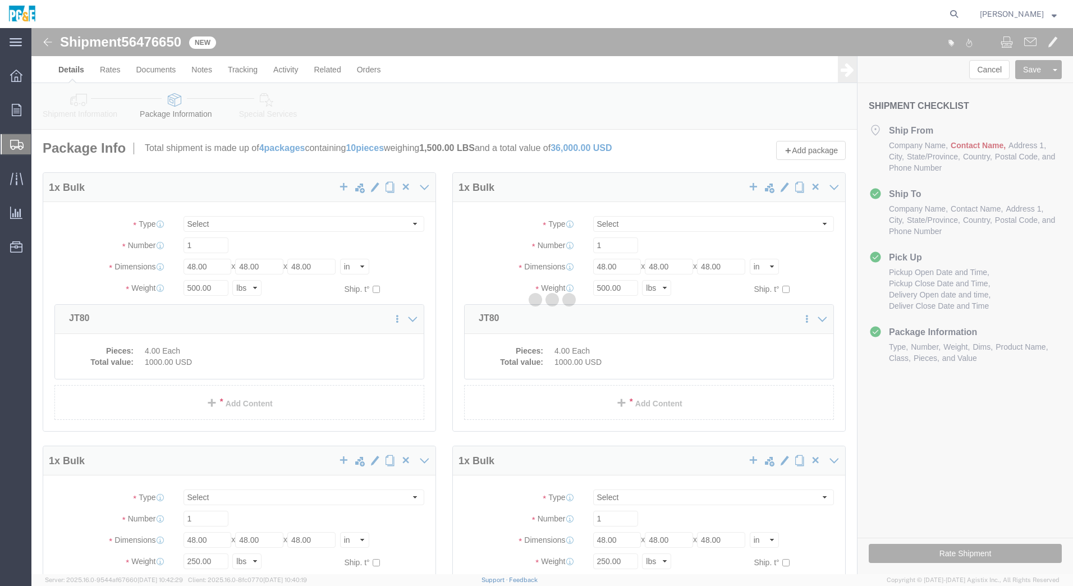
select select "BULK"
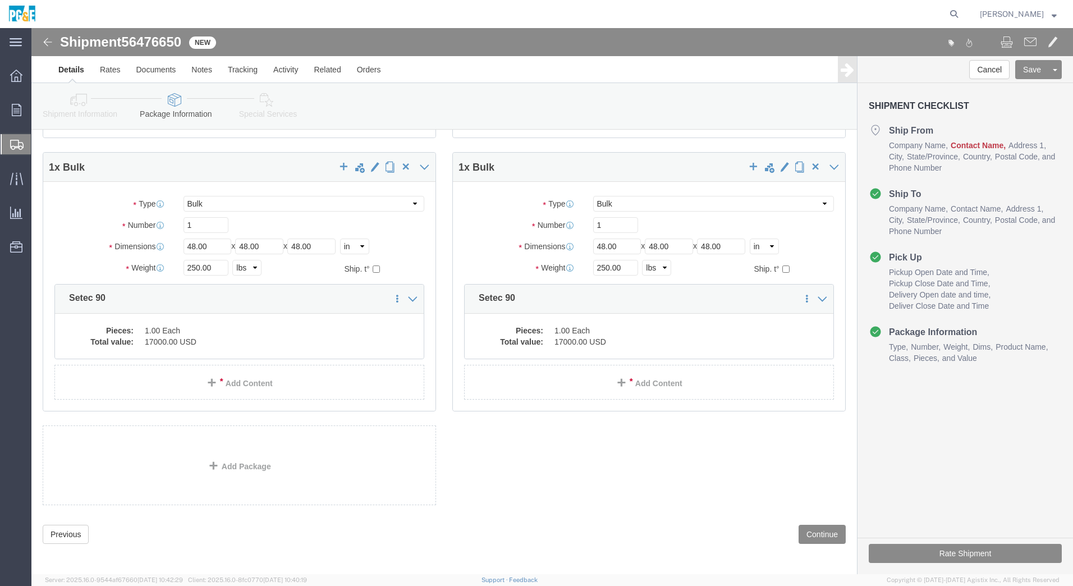
scroll to position [298, 0]
click button "Continue"
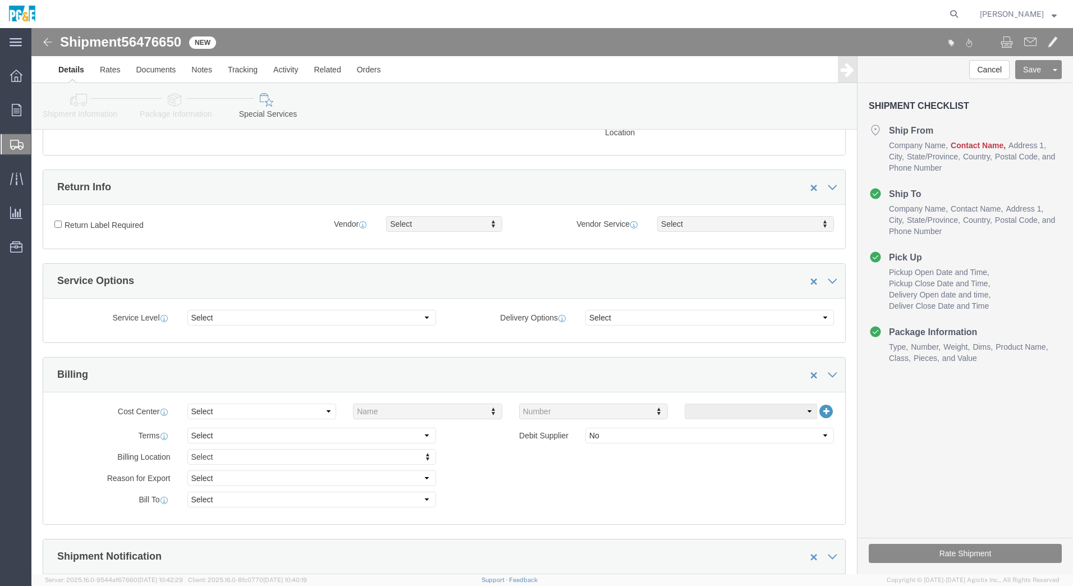
scroll to position [112, 0]
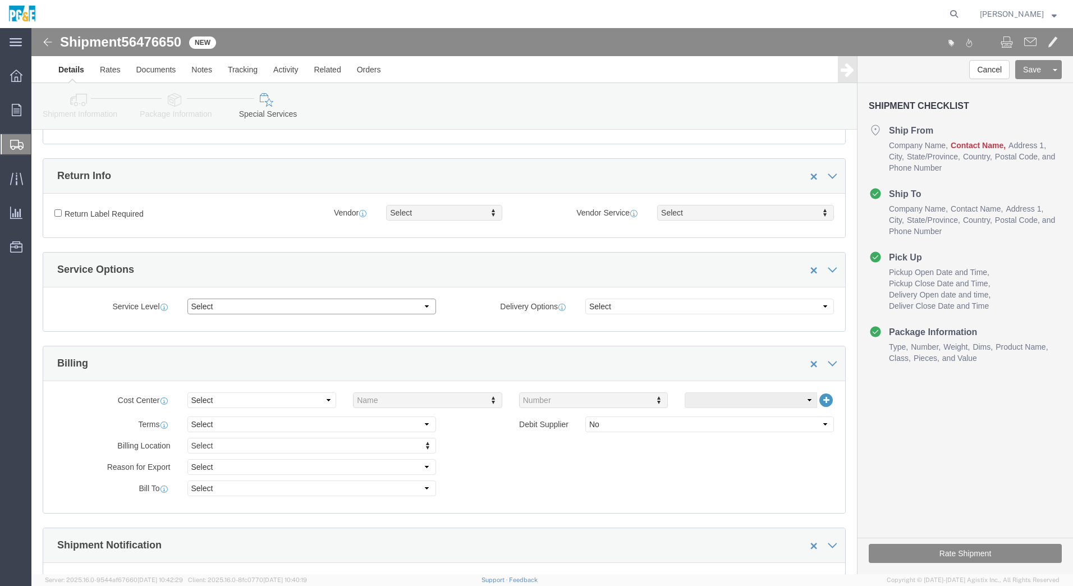
click select "Select 1 Day 2 Day 3-5 Day Economy 5+ Day"
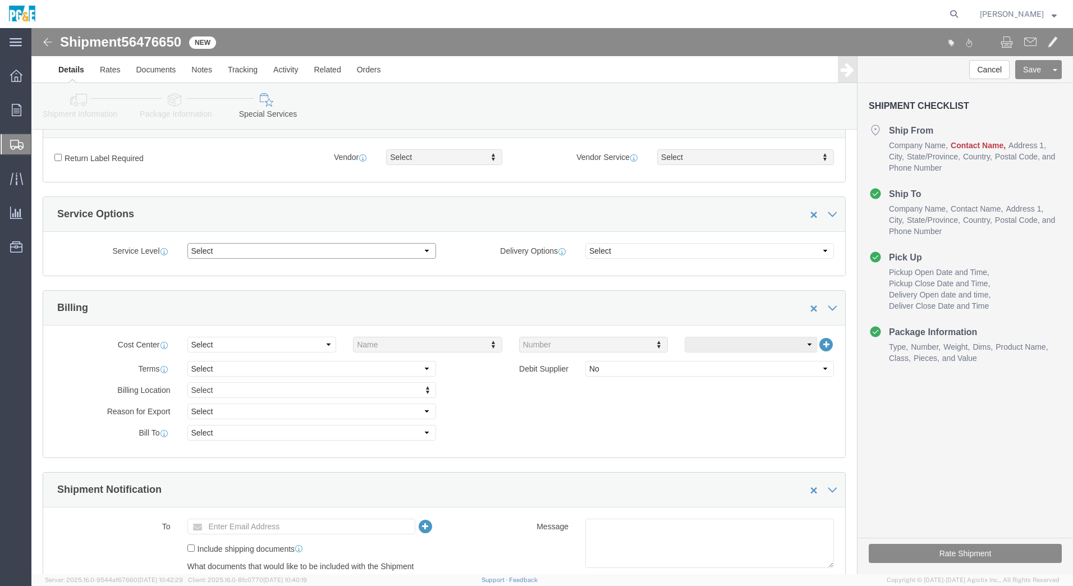
scroll to position [168, 0]
click select "Select ATA DTA DTD"
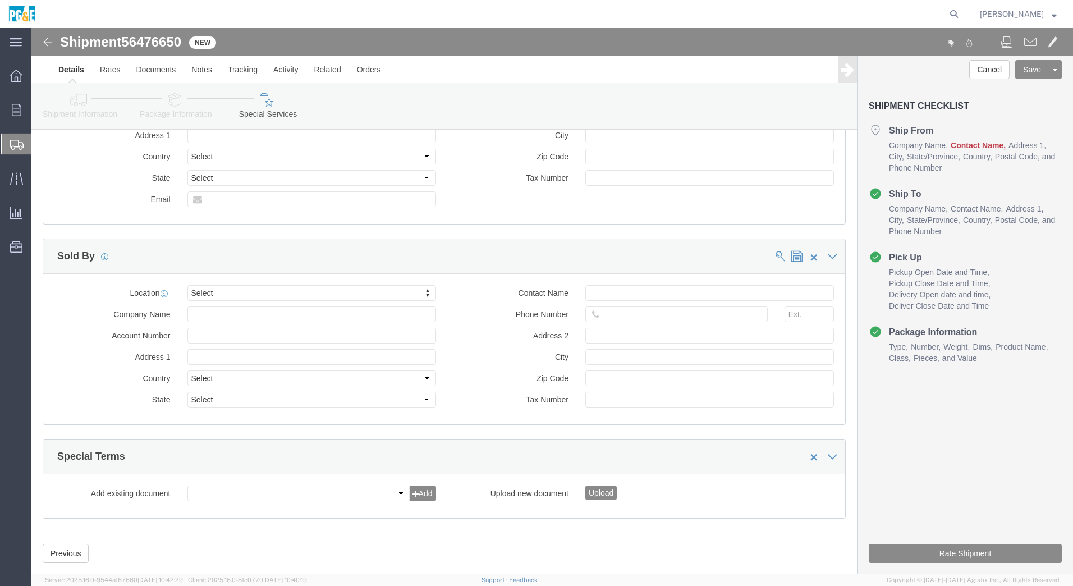
scroll to position [809, 0]
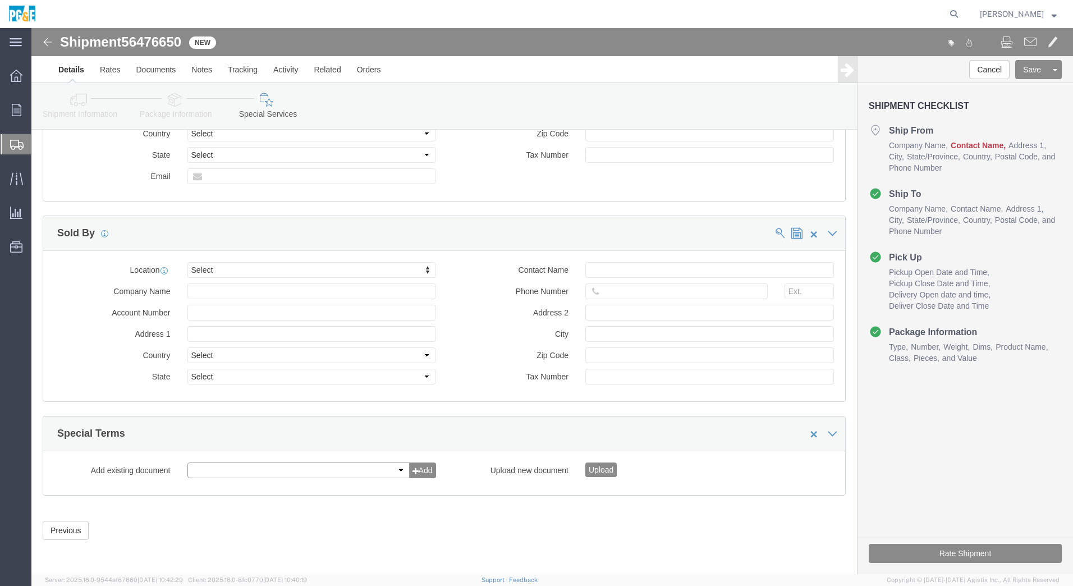
click select
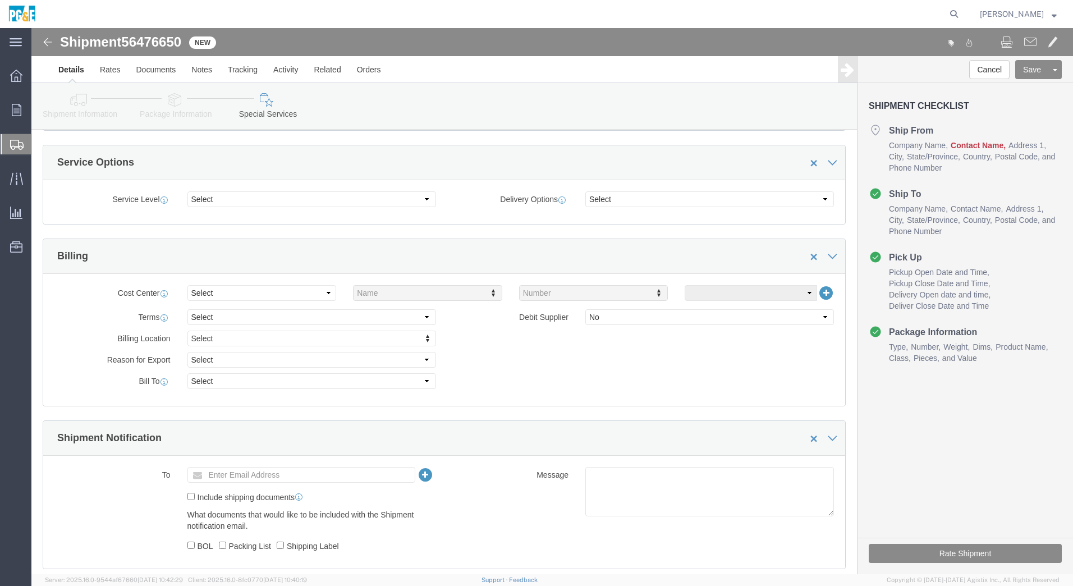
scroll to position [0, 0]
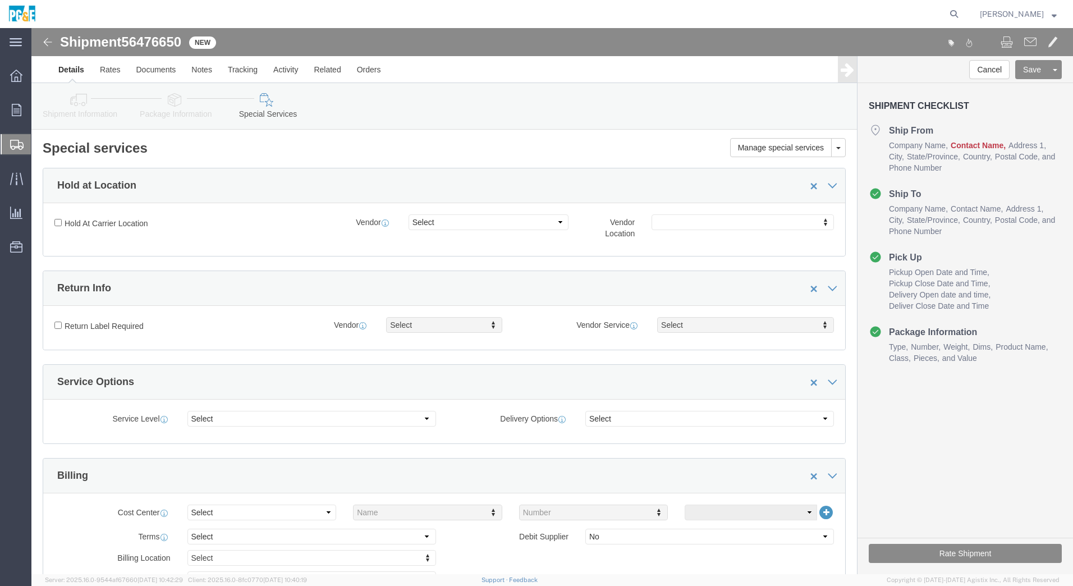
click link "Shipment Information"
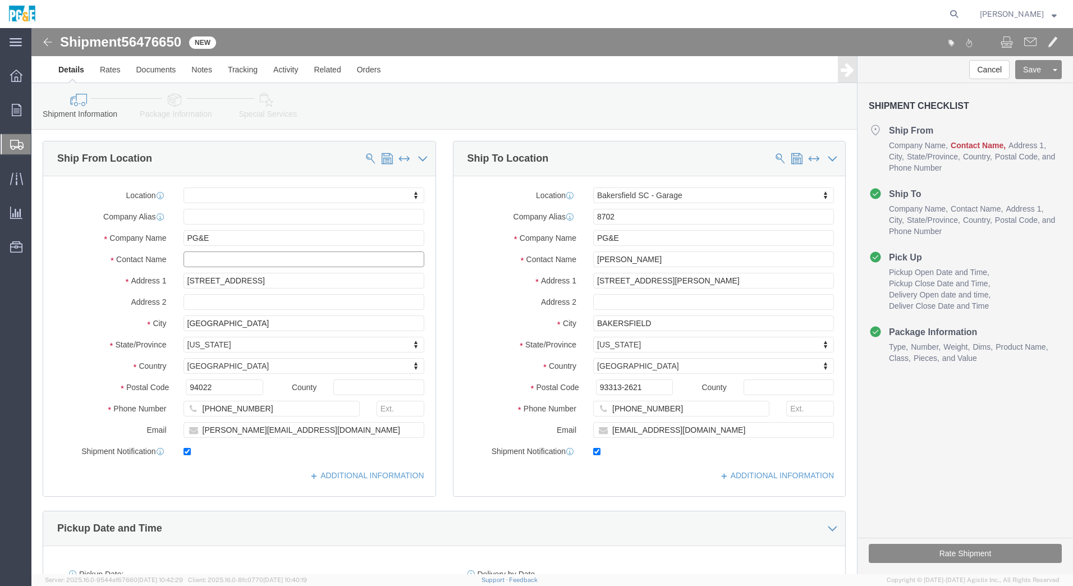
click input "text"
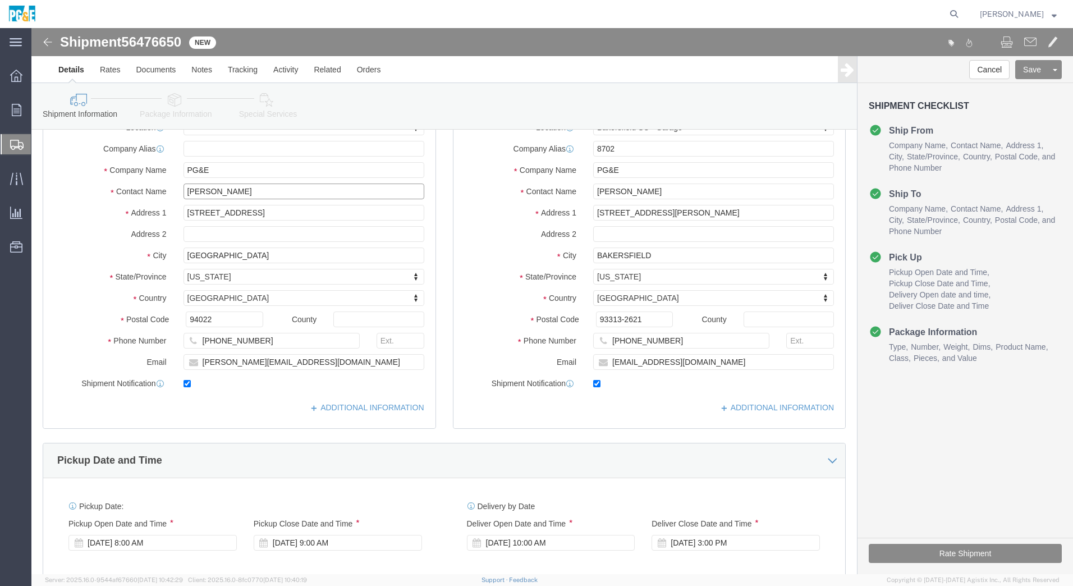
scroll to position [112, 0]
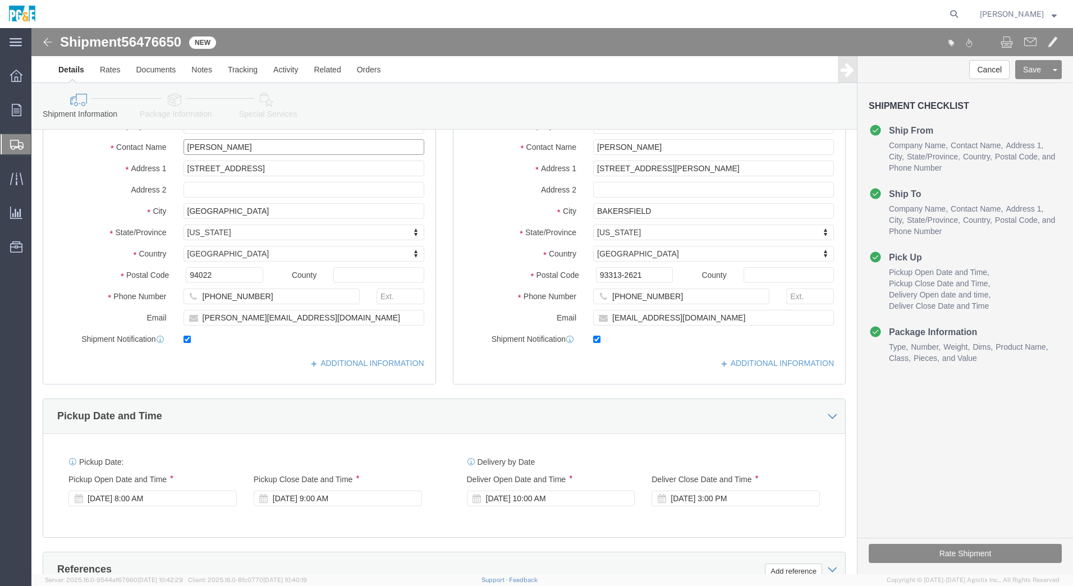
type input "[PERSON_NAME]"
click icon
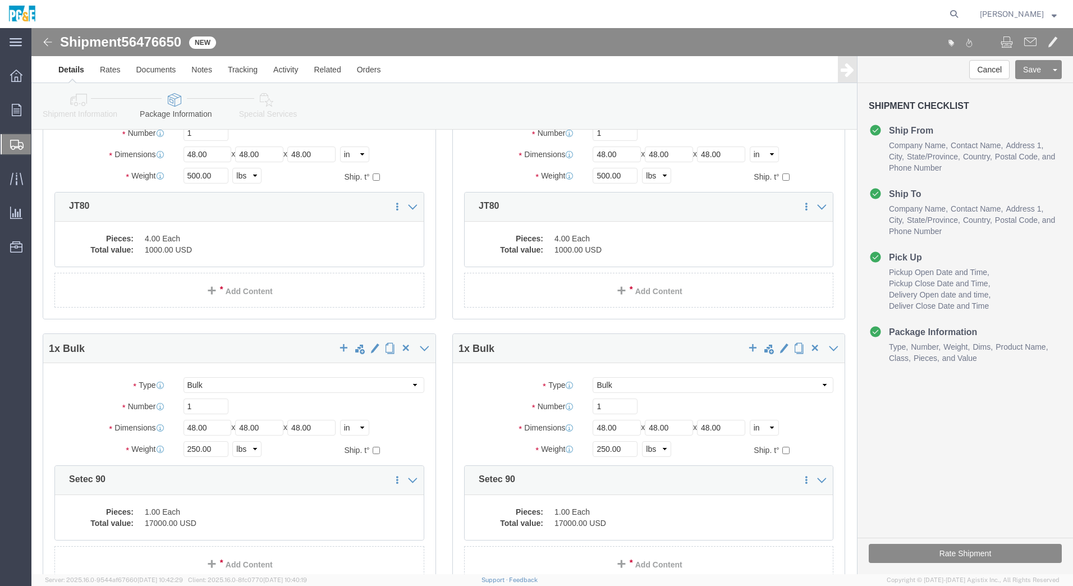
click link "Special Services"
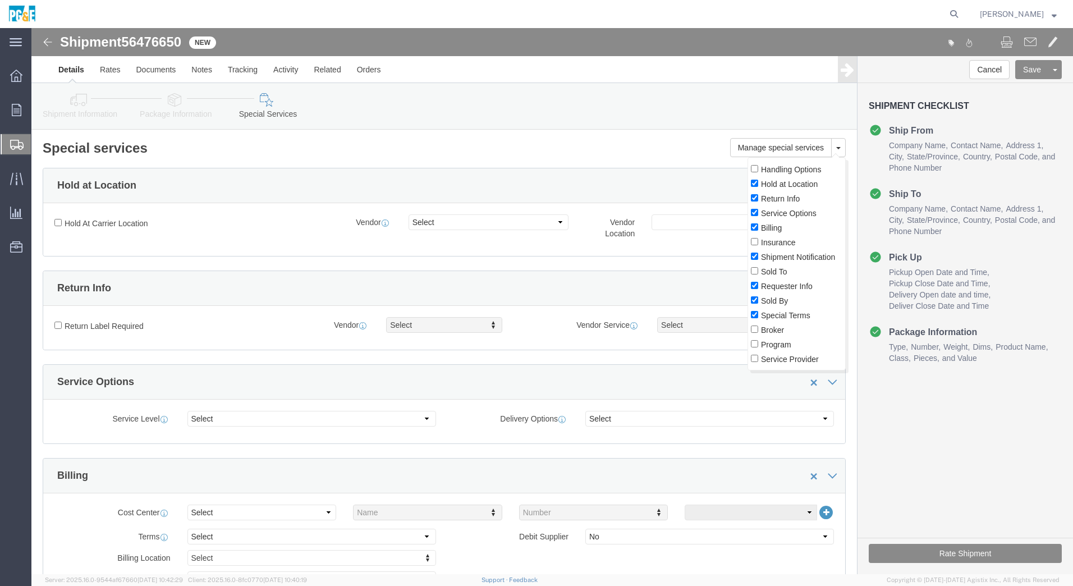
click label "Handling Options"
click input "Handling Options"
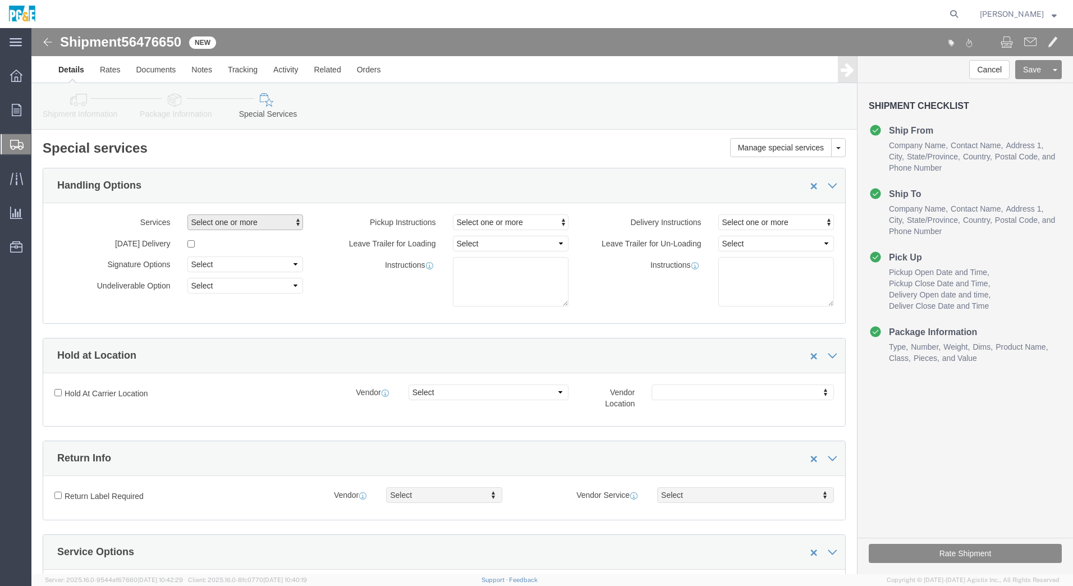
click span "Select one or more"
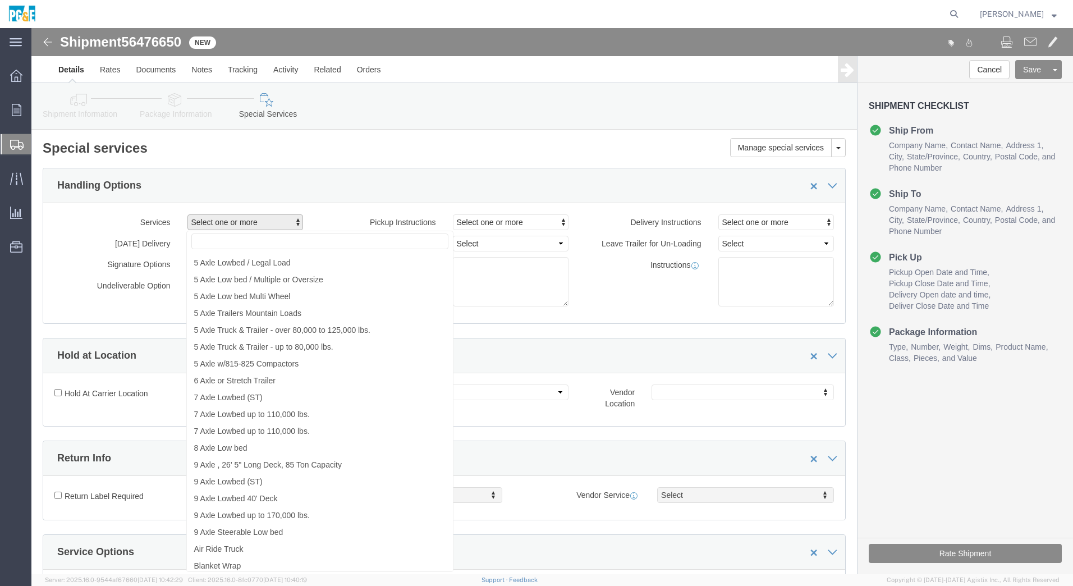
scroll to position [337, 0]
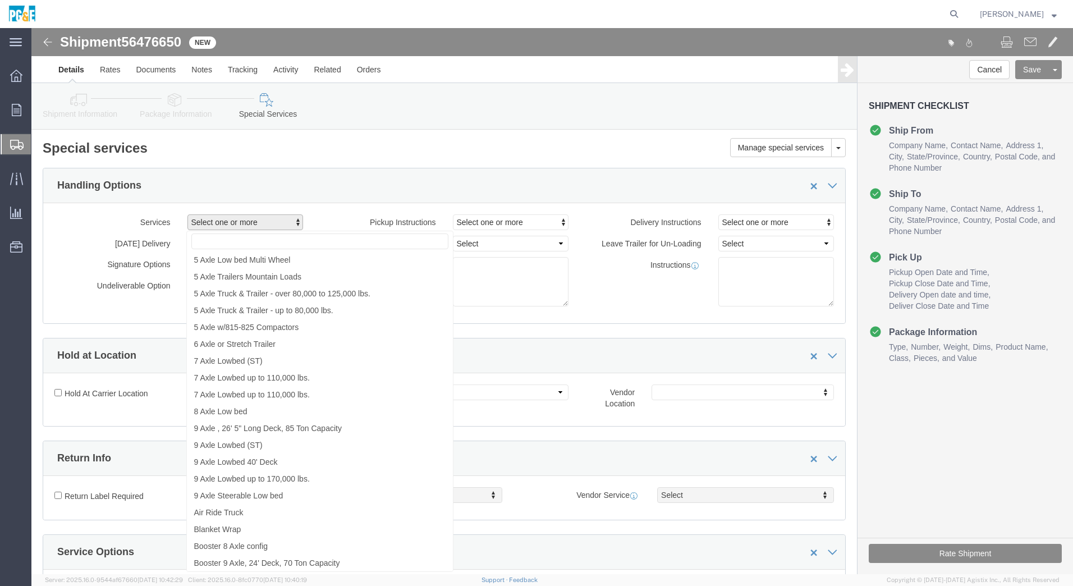
click div "Handling Options"
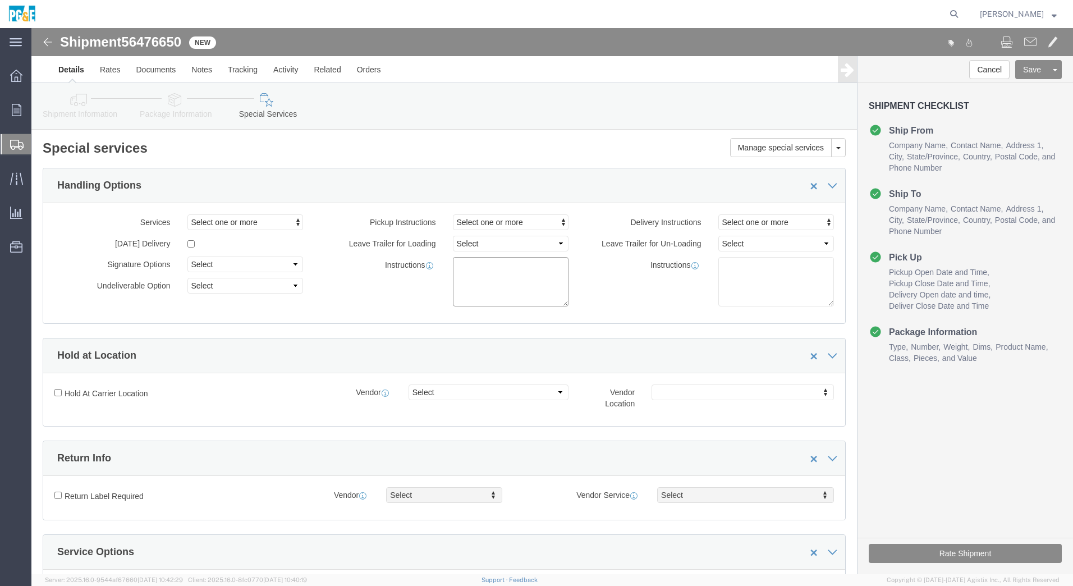
click textarea
drag, startPoint x: 499, startPoint y: 242, endPoint x: 382, endPoint y: 221, distance: 119.2
click div "Pickup Instructions Select one or more Crane Required Driver Assisted Loading F…"
type textarea "Need a closed truck."
click textarea
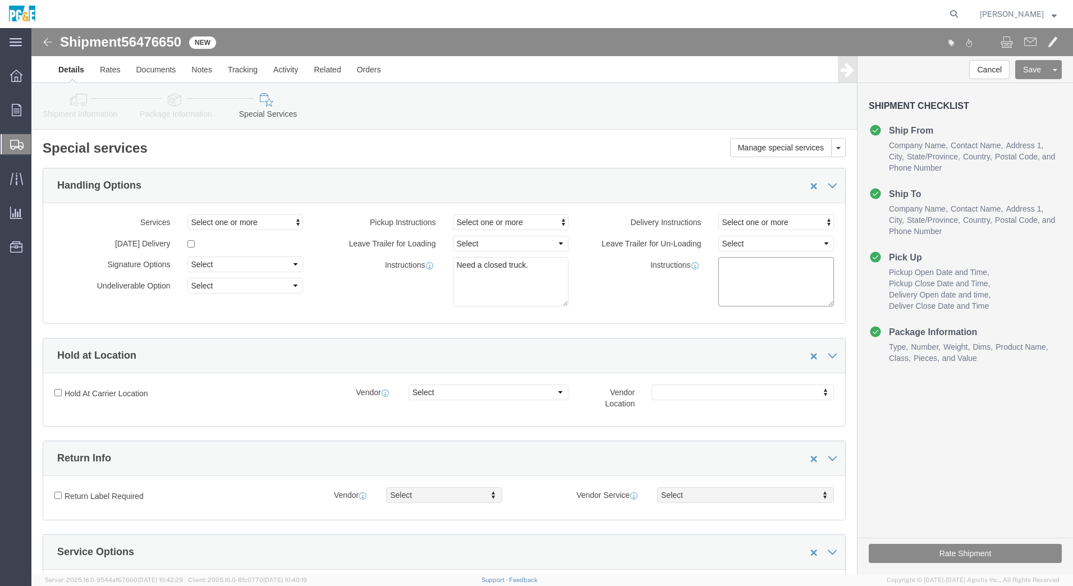
paste textarea "Need a closed truck."
type textarea "Need a closed truck."
click button "Rate Shipment"
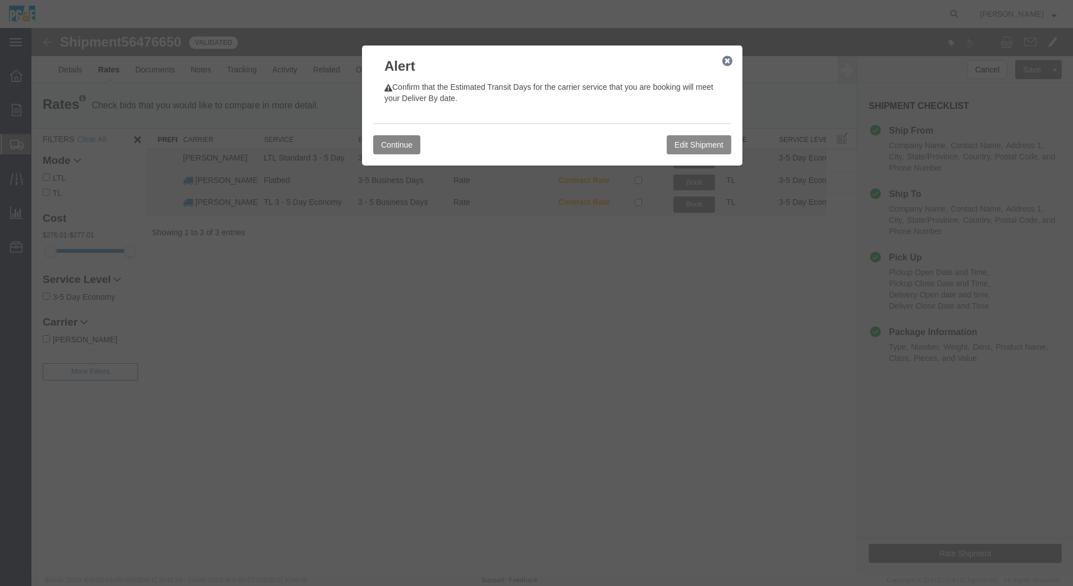
click at [403, 137] on button "Continue" at bounding box center [396, 144] width 47 height 19
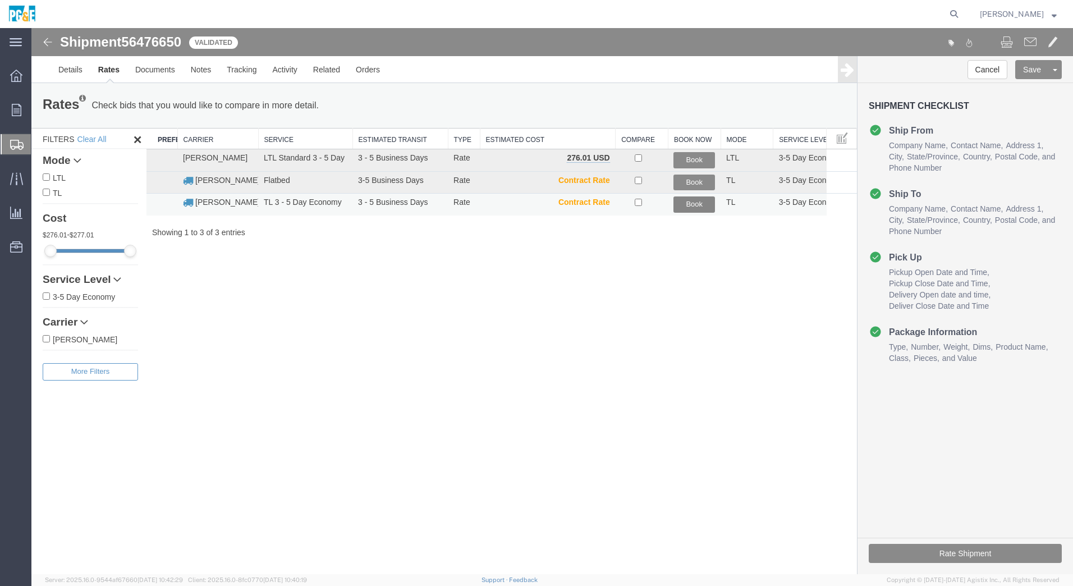
click at [689, 205] on button "Book" at bounding box center [695, 204] width 42 height 16
